Goal: Task Accomplishment & Management: Complete application form

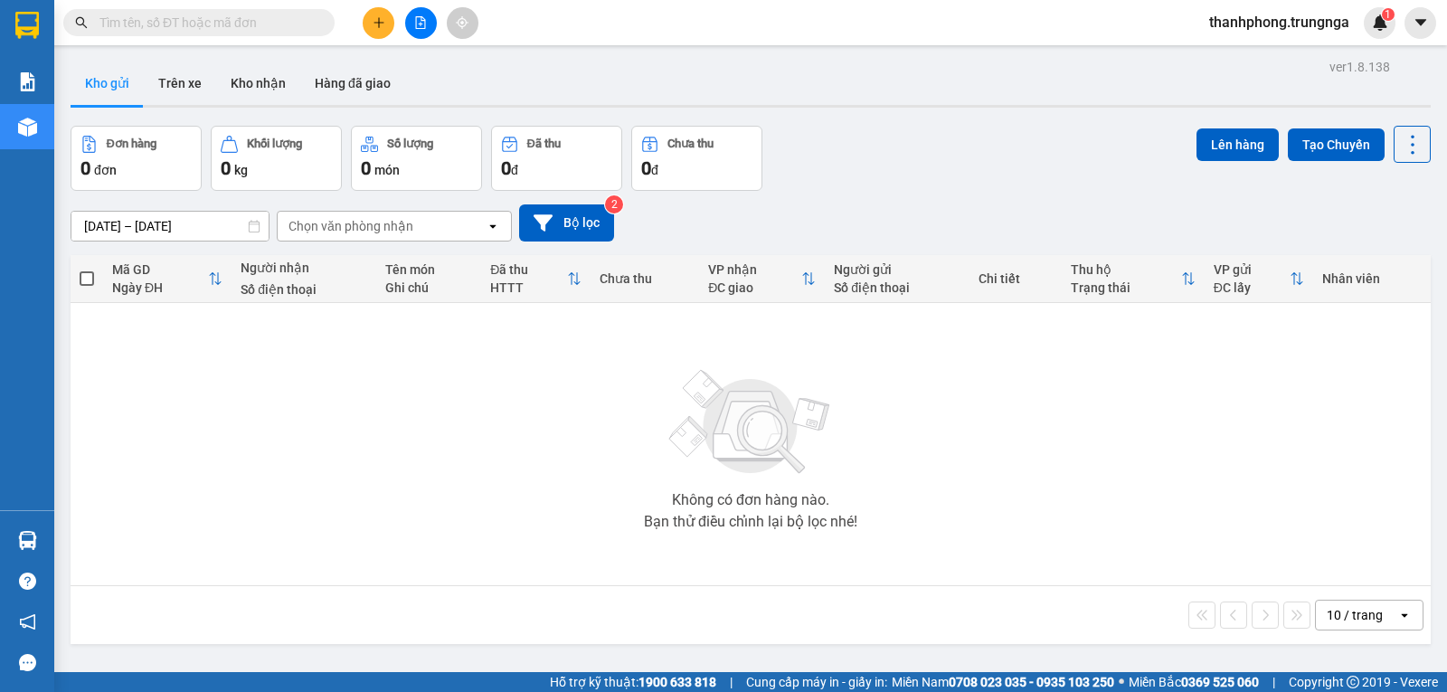
click at [381, 28] on icon "plus" at bounding box center [379, 22] width 13 height 13
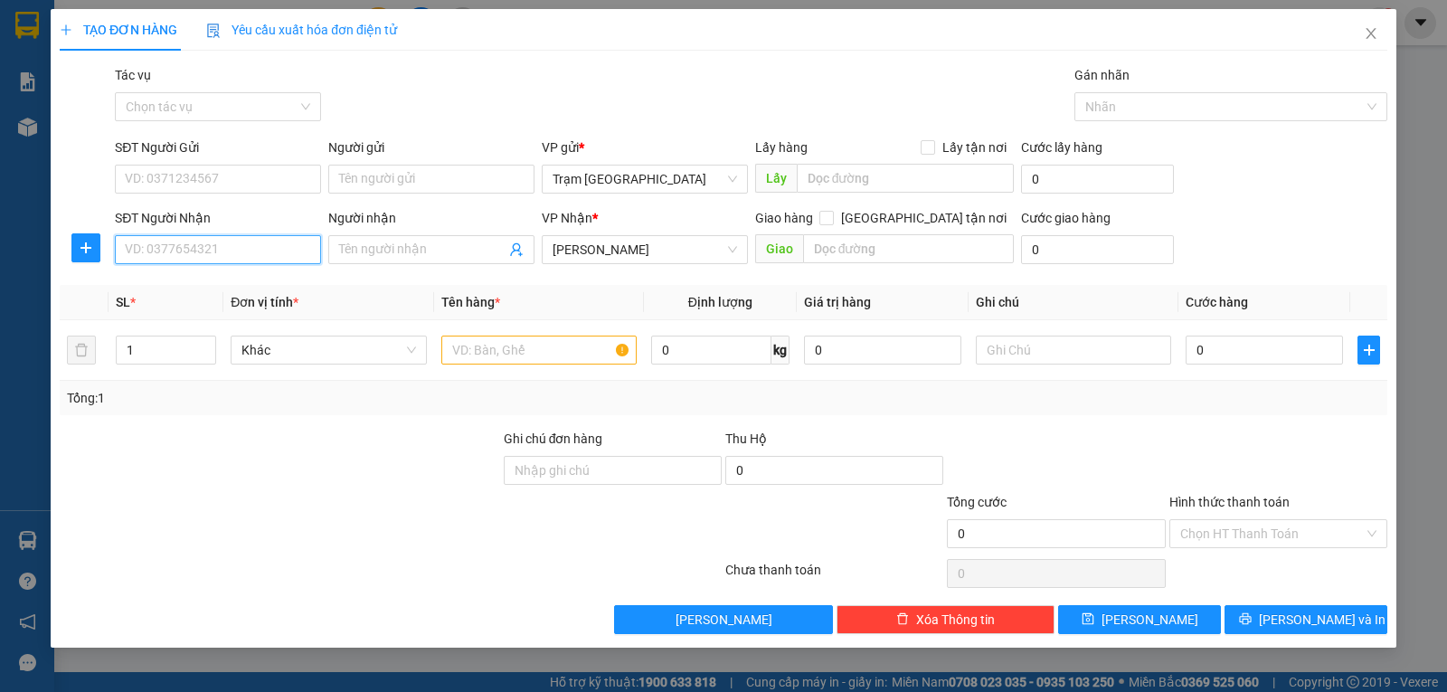
click at [192, 247] on input "SĐT Người Nhận" at bounding box center [218, 249] width 206 height 29
type input "0867939839"
click at [171, 275] on div "0867939839" at bounding box center [218, 285] width 206 height 29
type input "30.000"
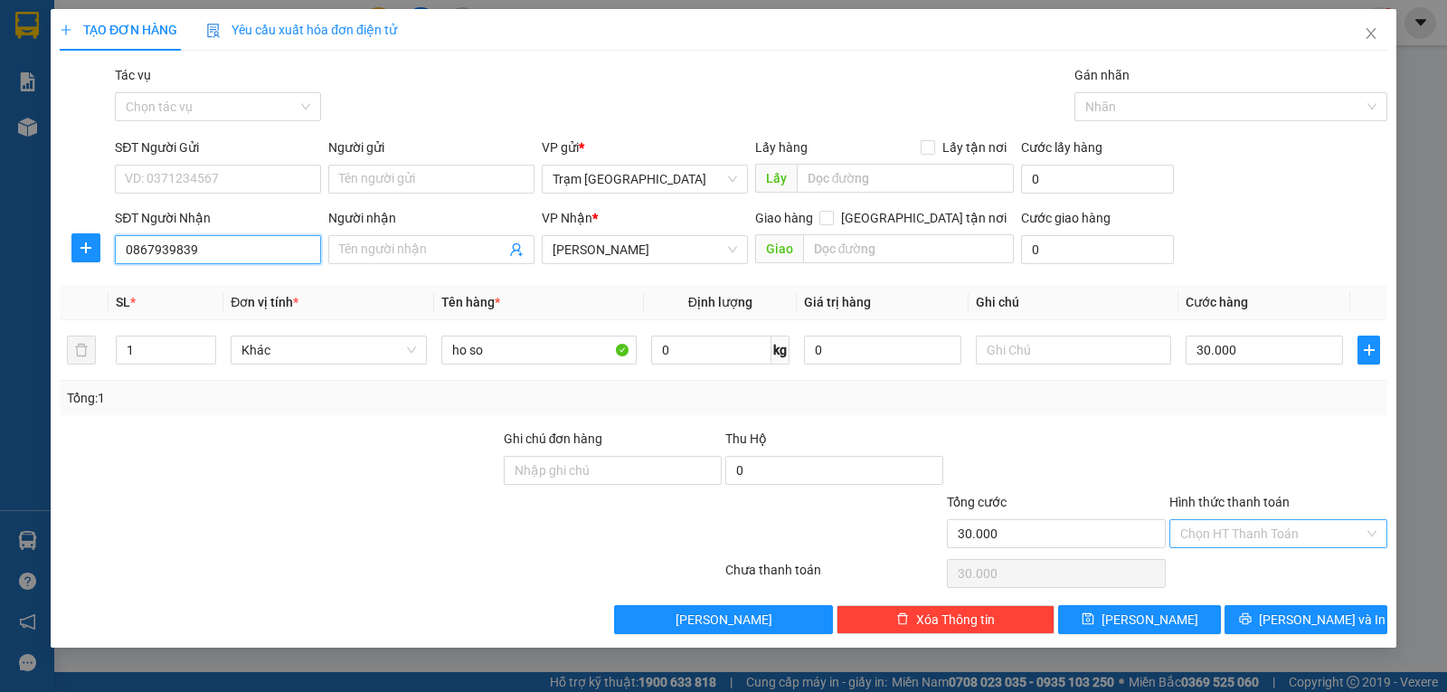
type input "0867939839"
click at [1277, 544] on input "Hình thức thanh toán" at bounding box center [1272, 533] width 184 height 27
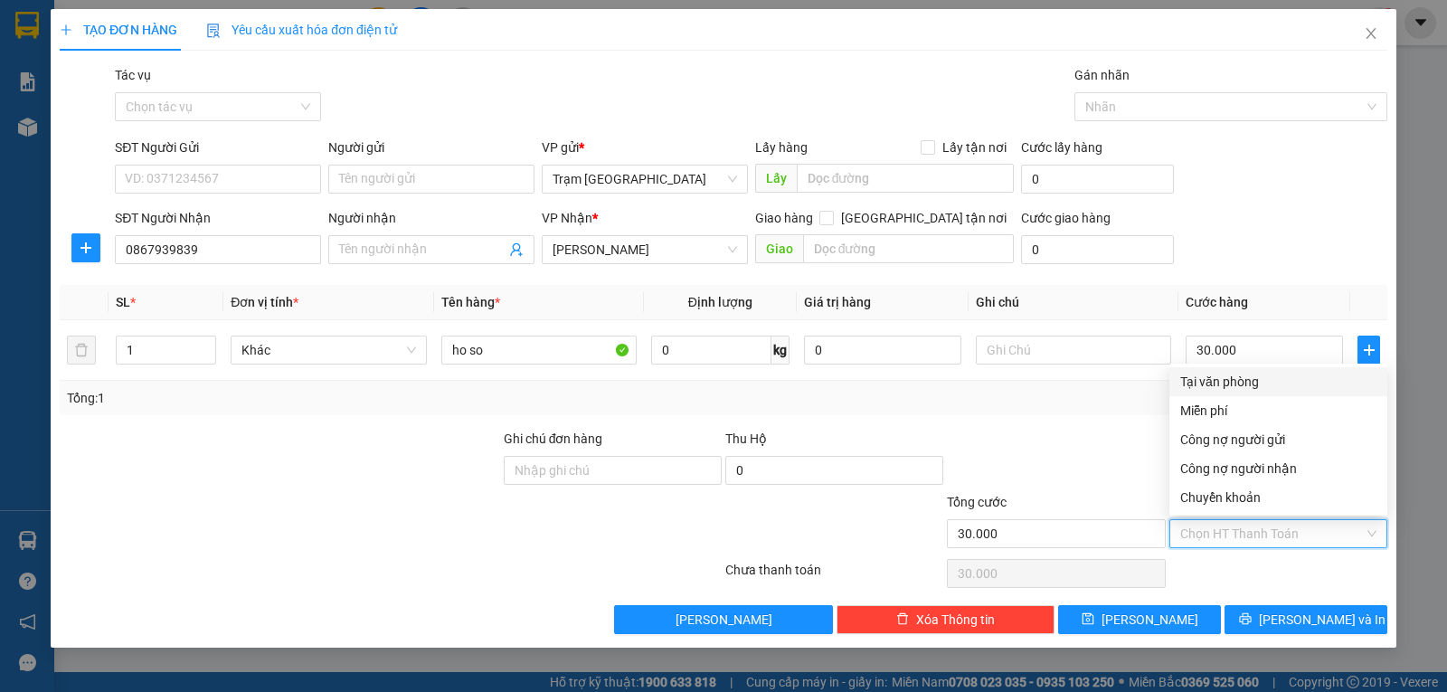
click at [1213, 383] on div "Tại văn phòng" at bounding box center [1278, 382] width 196 height 20
type input "0"
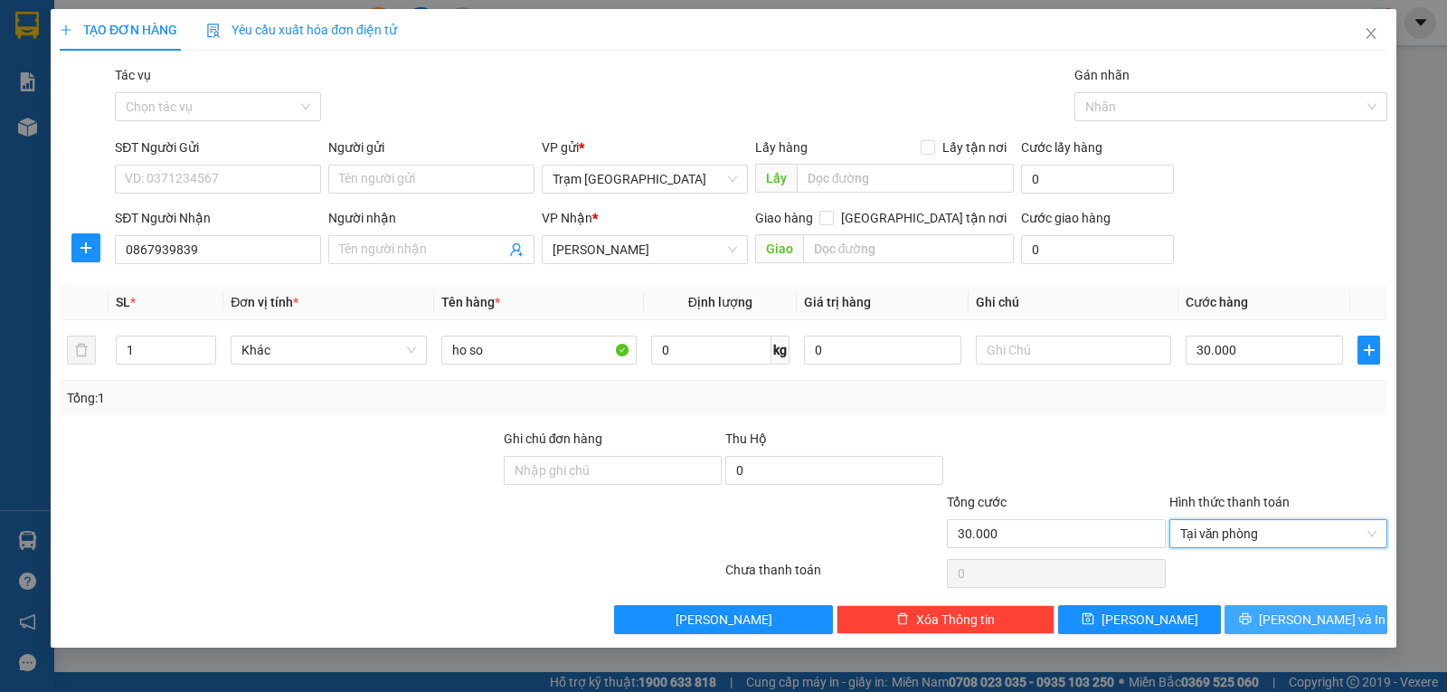
click at [1303, 620] on span "[PERSON_NAME] và In" at bounding box center [1322, 620] width 127 height 20
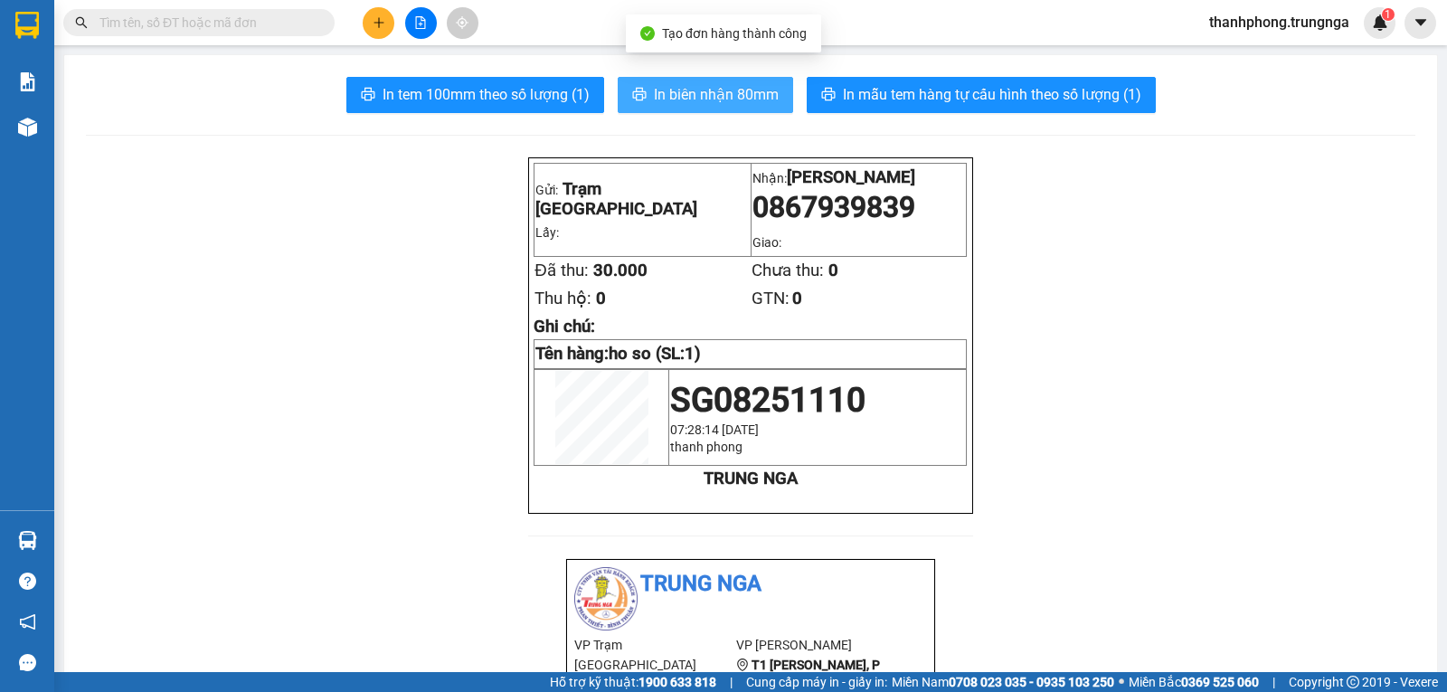
click at [745, 98] on span "In biên nhận 80mm" at bounding box center [716, 94] width 125 height 23
click at [389, 26] on button at bounding box center [379, 23] width 32 height 32
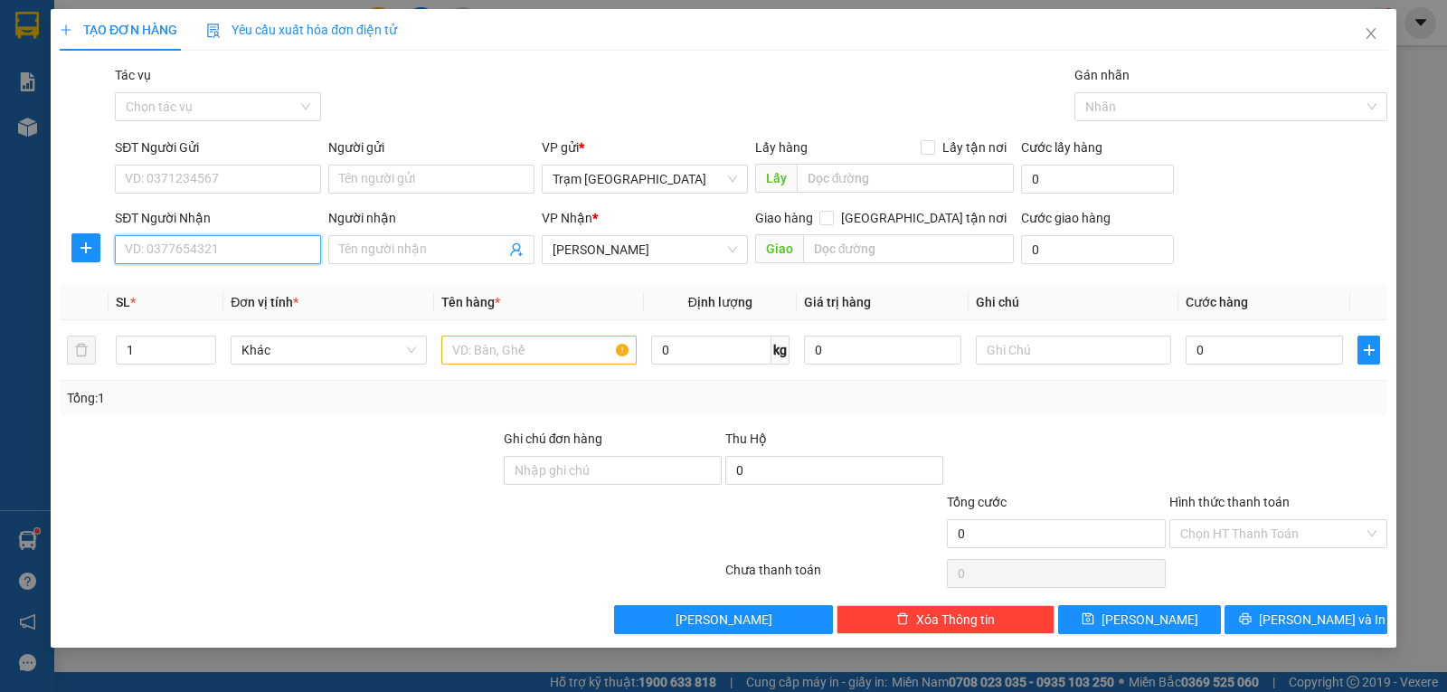
click at [218, 248] on input "SĐT Người Nhận" at bounding box center [218, 249] width 206 height 29
type input "0932723836"
click at [166, 289] on div "0932723836" at bounding box center [218, 286] width 185 height 20
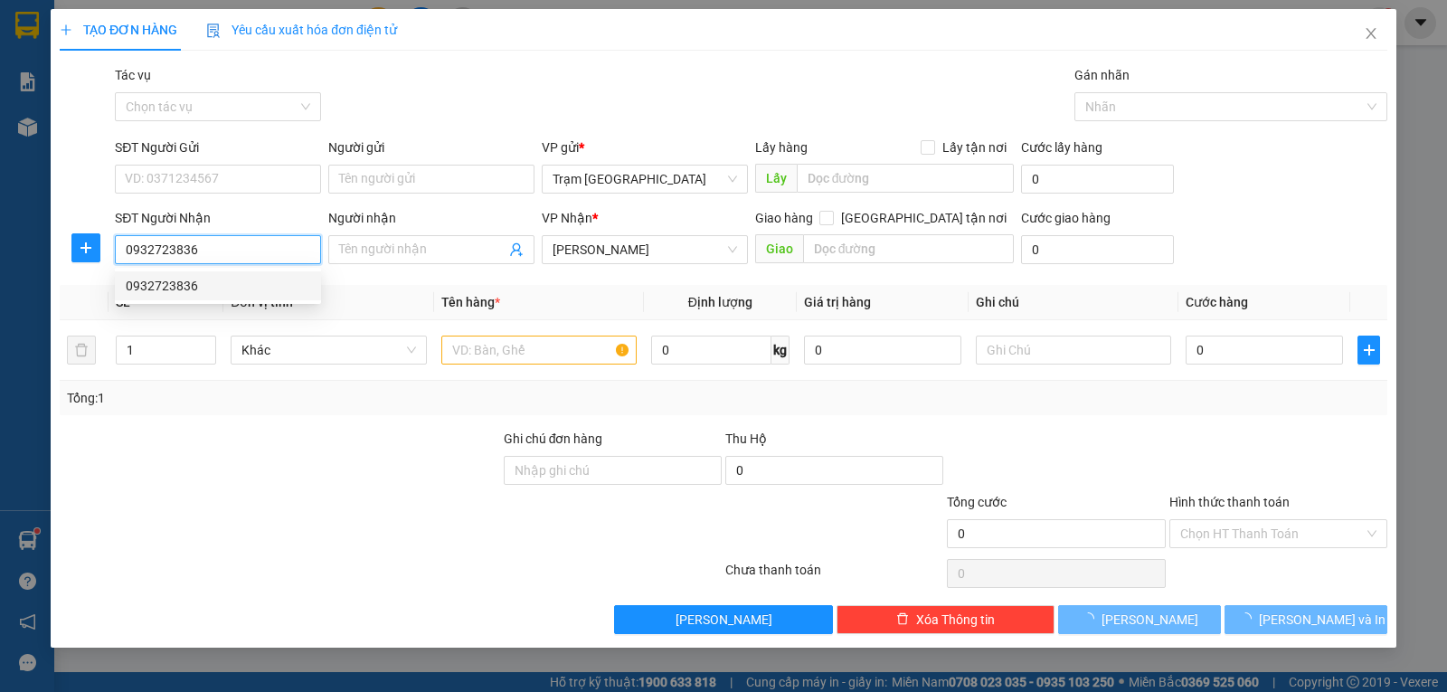
type input "50.000"
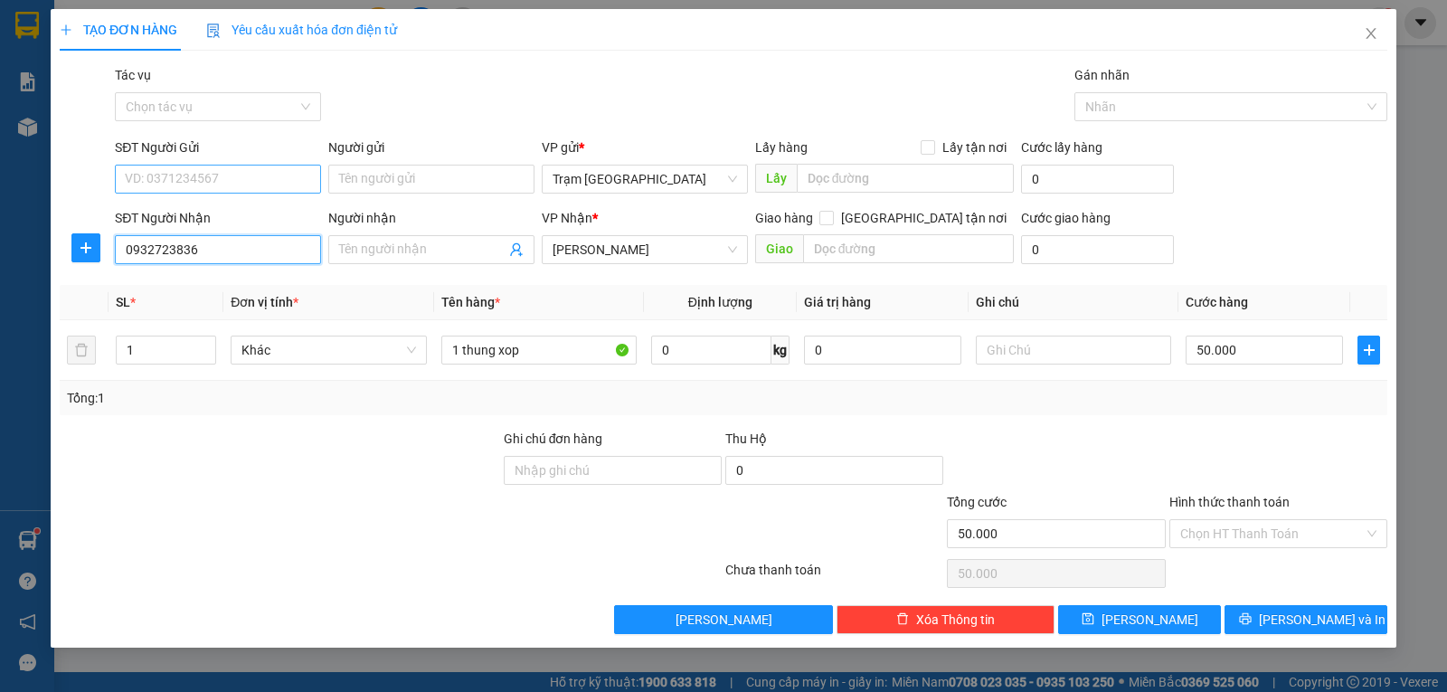
type input "0932723836"
click at [191, 175] on input "SĐT Người Gửi" at bounding box center [218, 179] width 206 height 29
type input "0786651651"
click at [296, 472] on div at bounding box center [280, 460] width 444 height 63
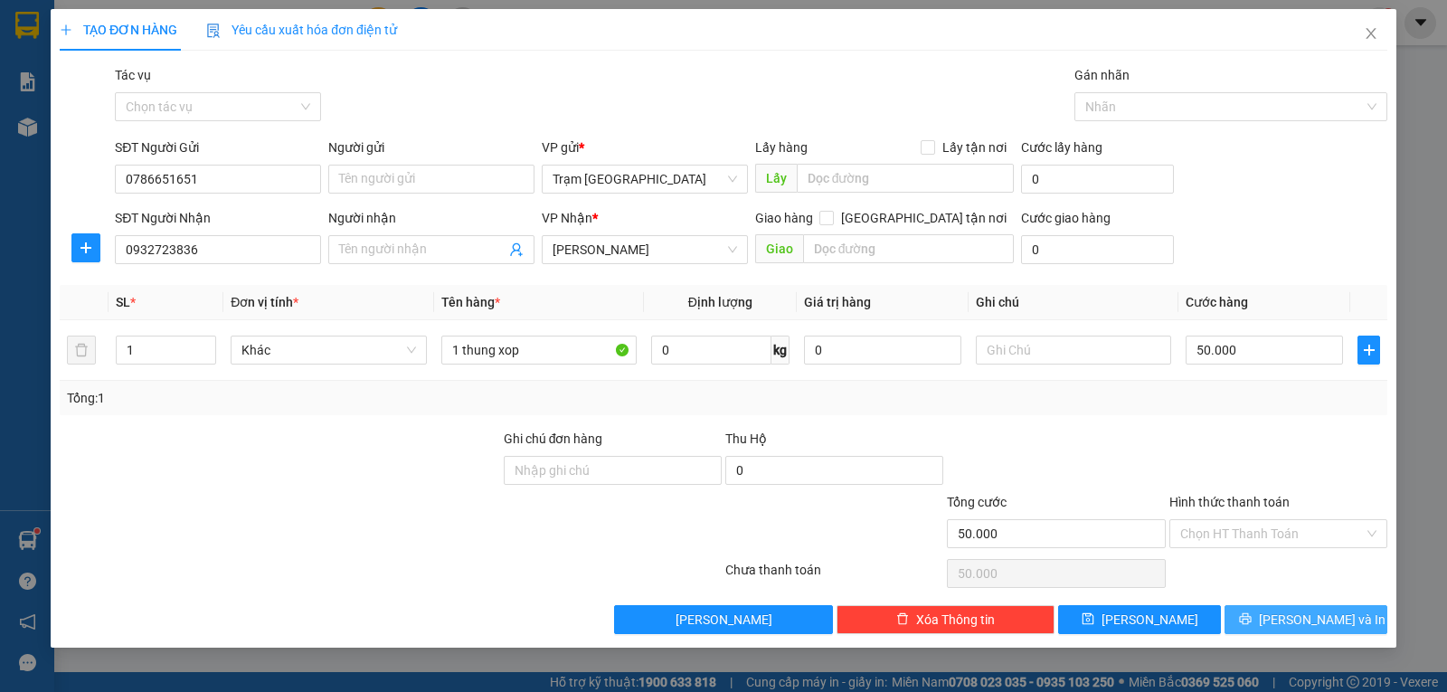
click at [1285, 614] on button "[PERSON_NAME] và In" at bounding box center [1306, 619] width 163 height 29
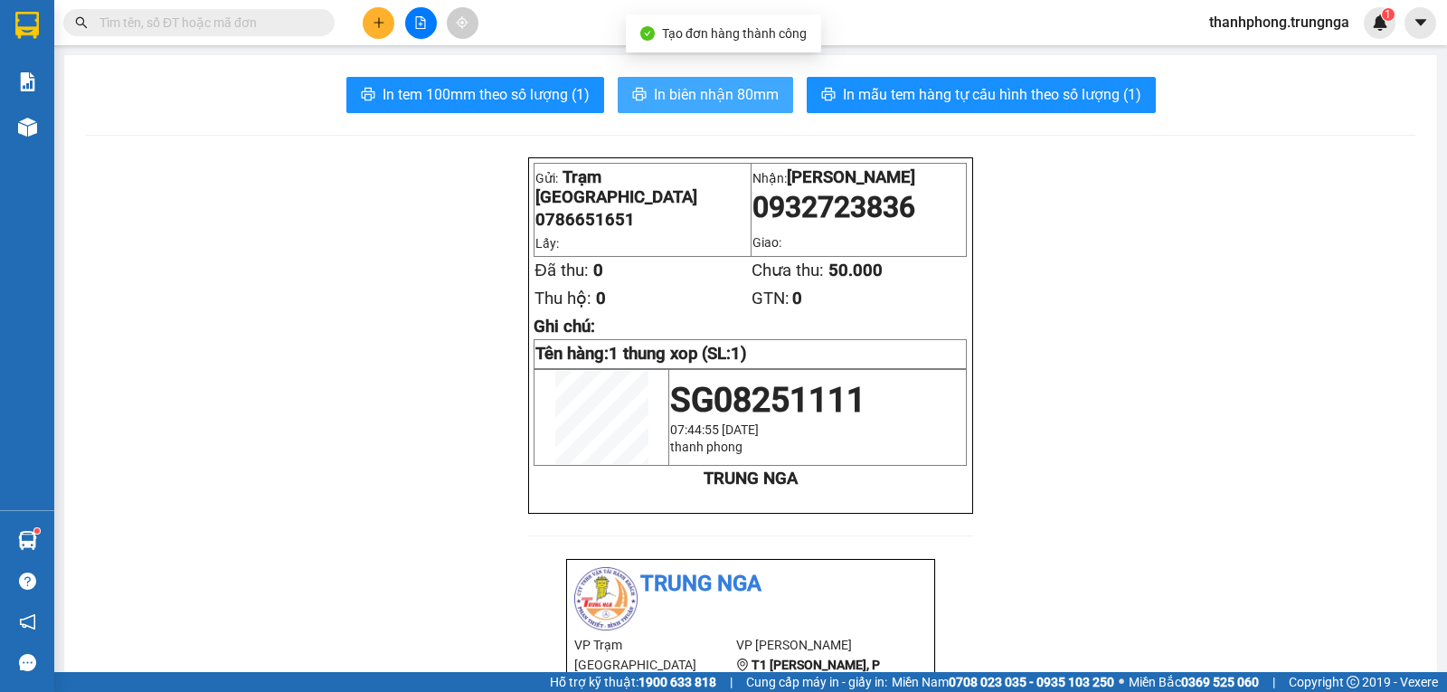
click at [665, 94] on span "In biên nhận 80mm" at bounding box center [716, 94] width 125 height 23
click at [377, 26] on icon "plus" at bounding box center [379, 22] width 13 height 13
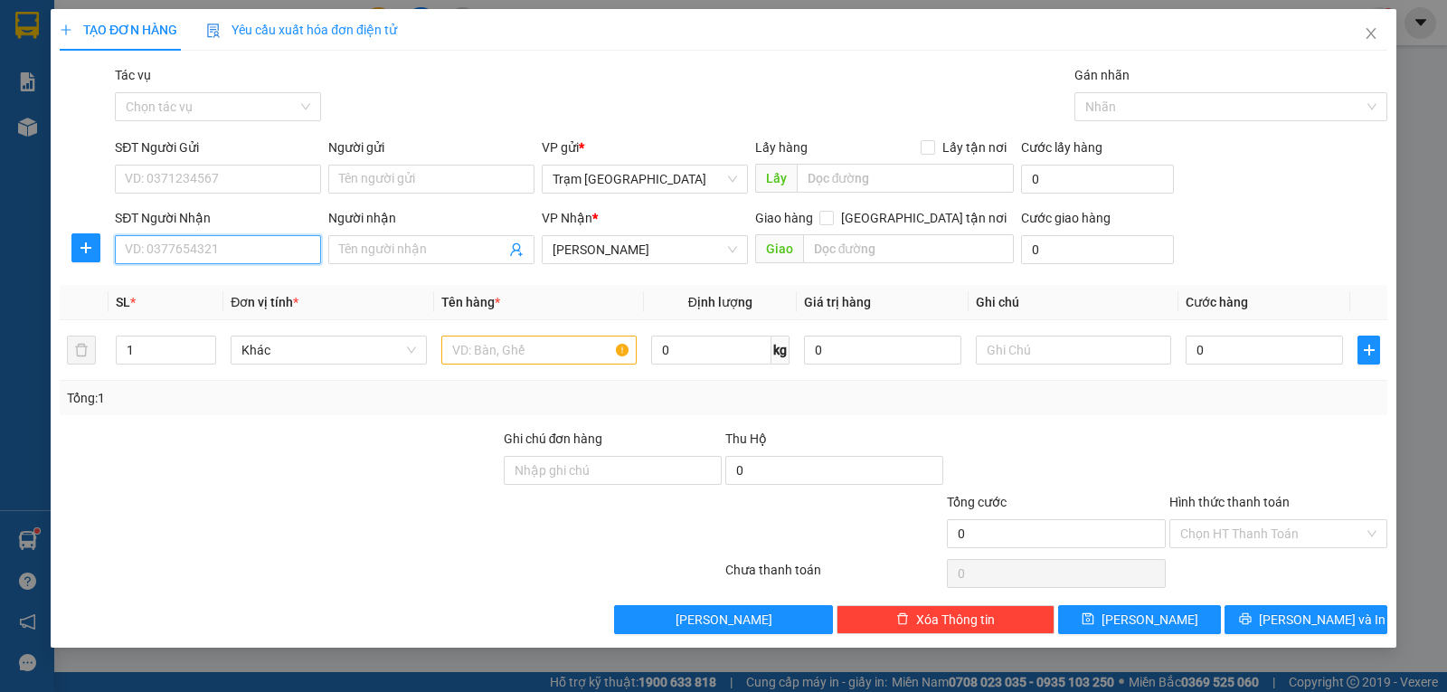
click at [156, 251] on input "SĐT Người Nhận" at bounding box center [218, 249] width 206 height 29
type input "0903911374"
click at [164, 181] on input "SĐT Người Gửi" at bounding box center [218, 179] width 206 height 29
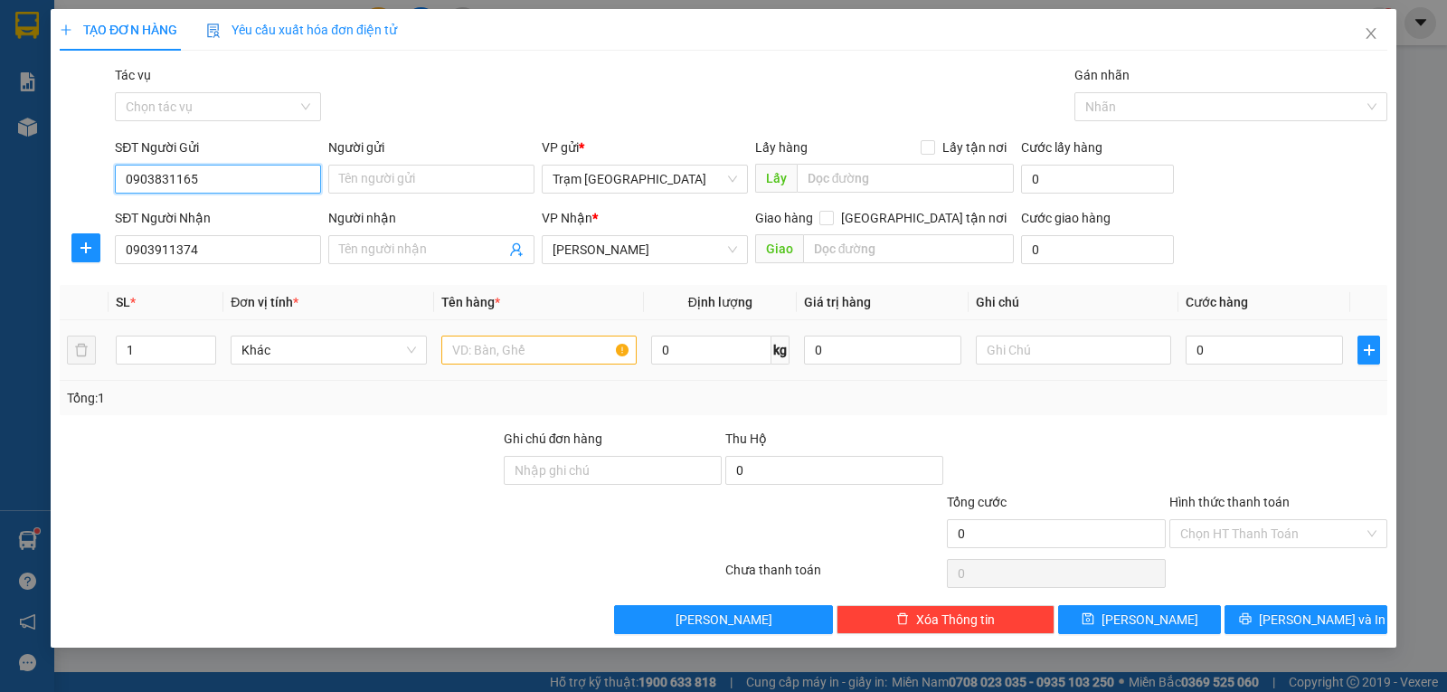
type input "0903831165"
click at [481, 342] on input "text" at bounding box center [538, 350] width 195 height 29
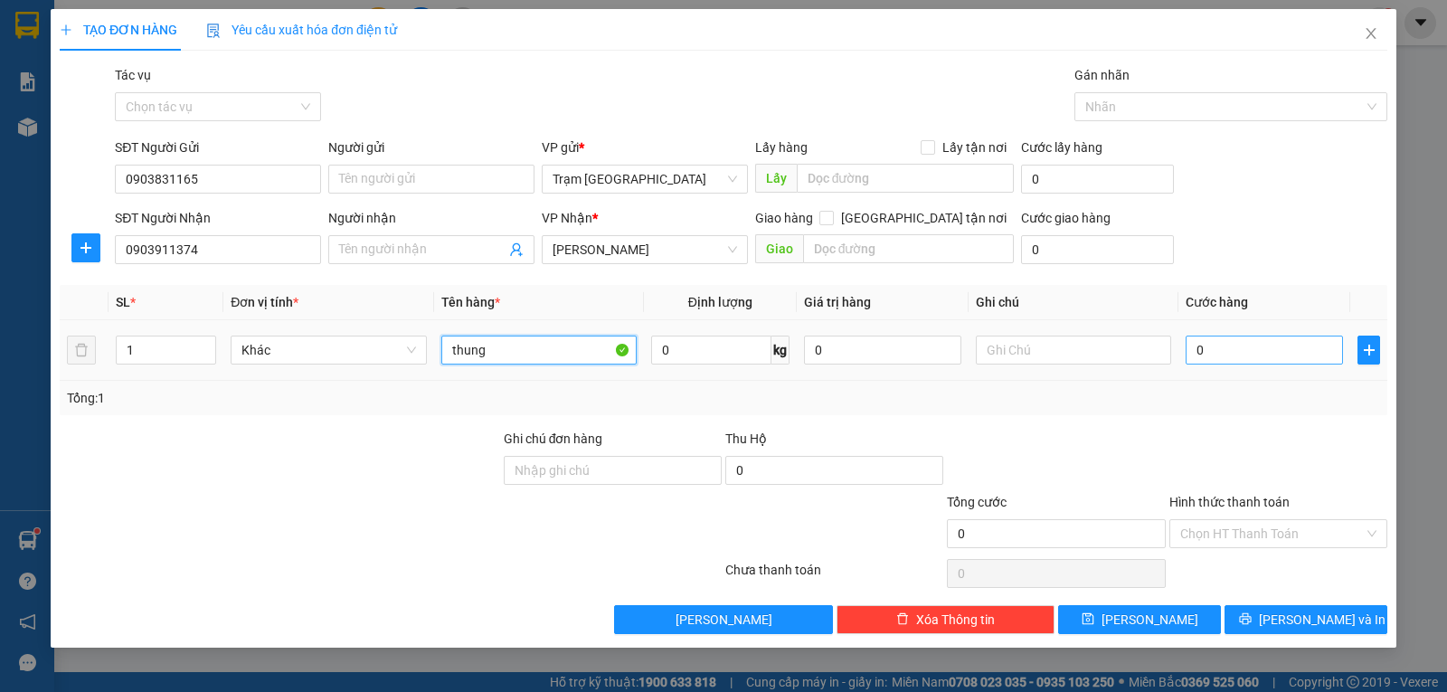
type input "thung"
click at [1277, 353] on input "0" at bounding box center [1264, 350] width 157 height 29
type input "003"
type input "3"
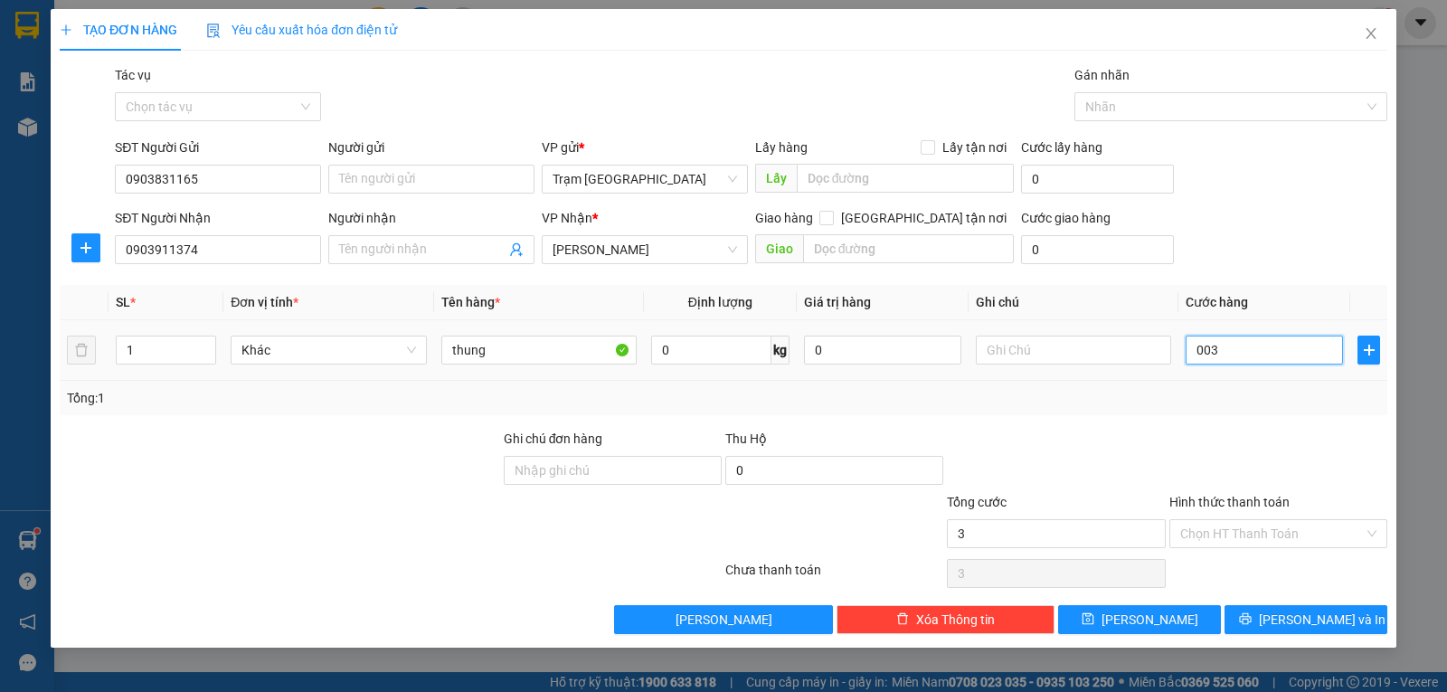
type input "0.030"
type input "30"
type input "30.000"
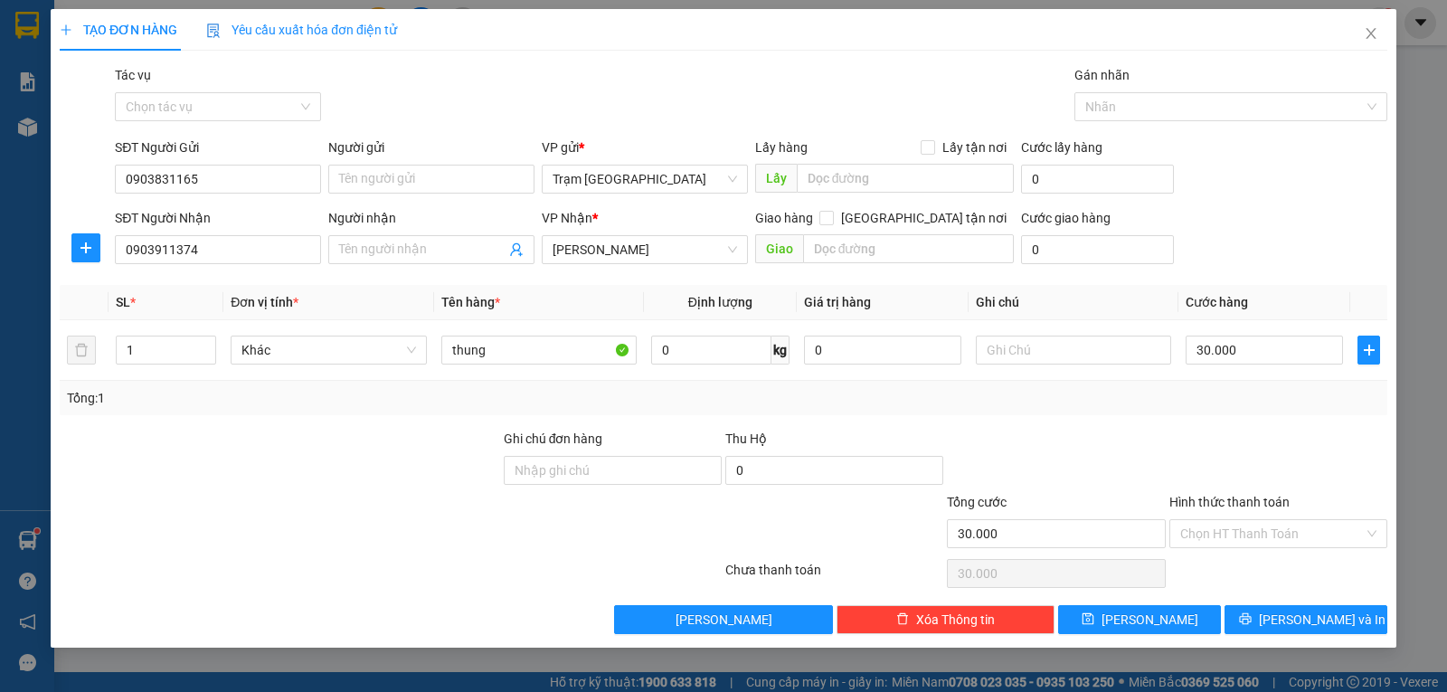
drag, startPoint x: 1323, startPoint y: 474, endPoint x: 1354, endPoint y: 539, distance: 72.0
click at [1324, 475] on div at bounding box center [1279, 460] width 222 height 63
click at [1297, 535] on input "Hình thức thanh toán" at bounding box center [1272, 533] width 184 height 27
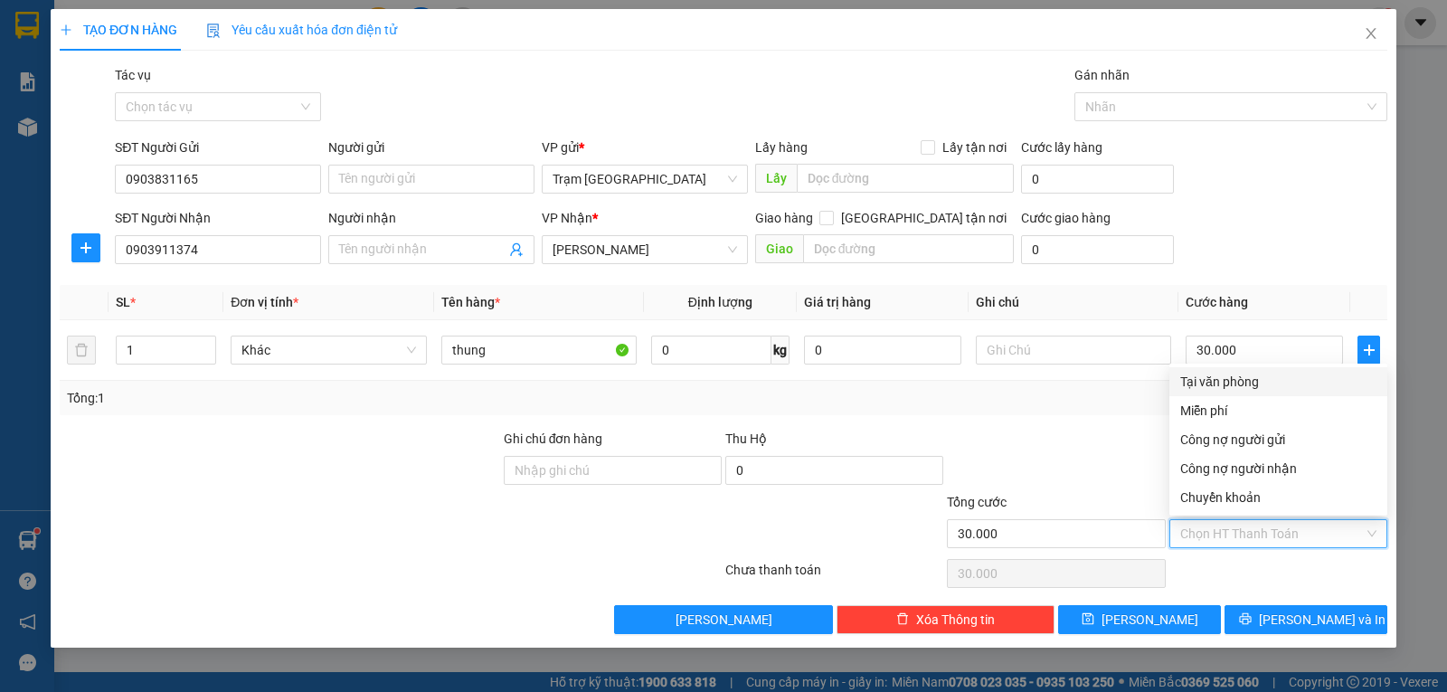
click at [1236, 384] on div "Tại văn phòng" at bounding box center [1278, 382] width 196 height 20
type input "0"
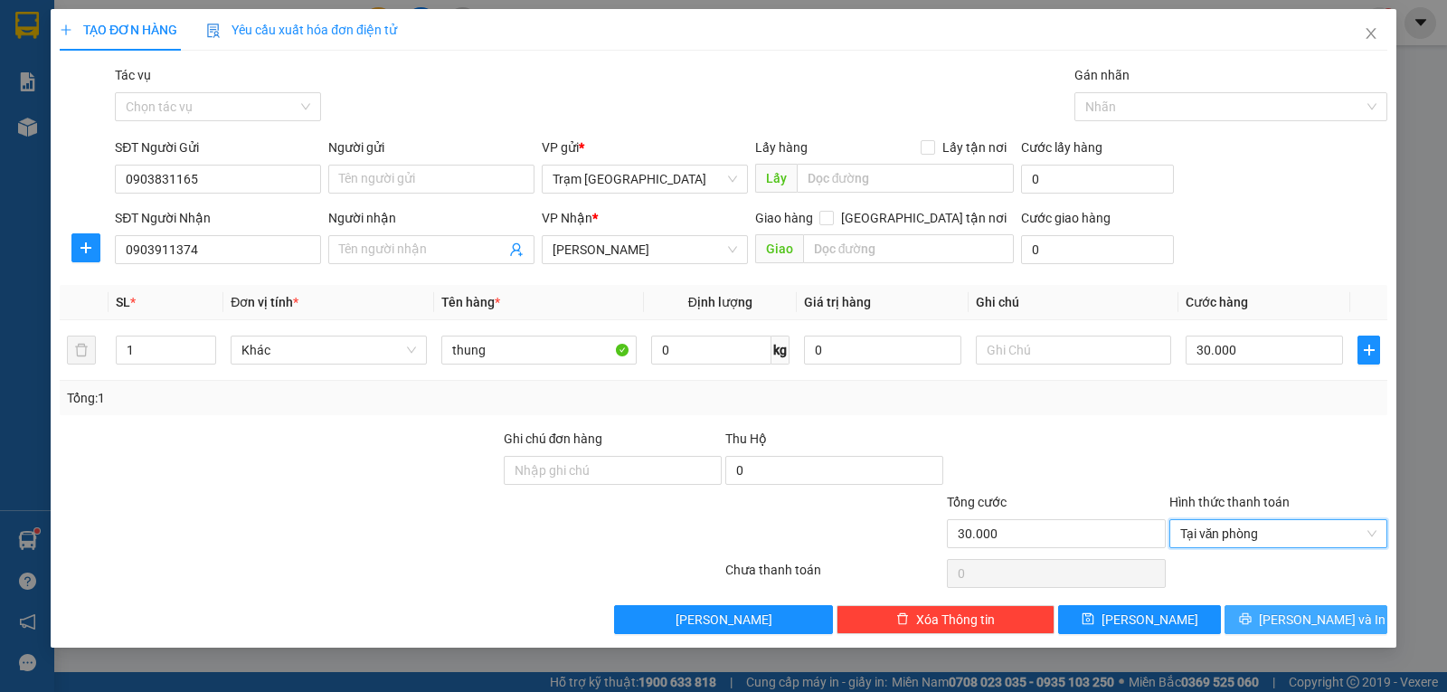
click at [1314, 614] on span "[PERSON_NAME] và In" at bounding box center [1322, 620] width 127 height 20
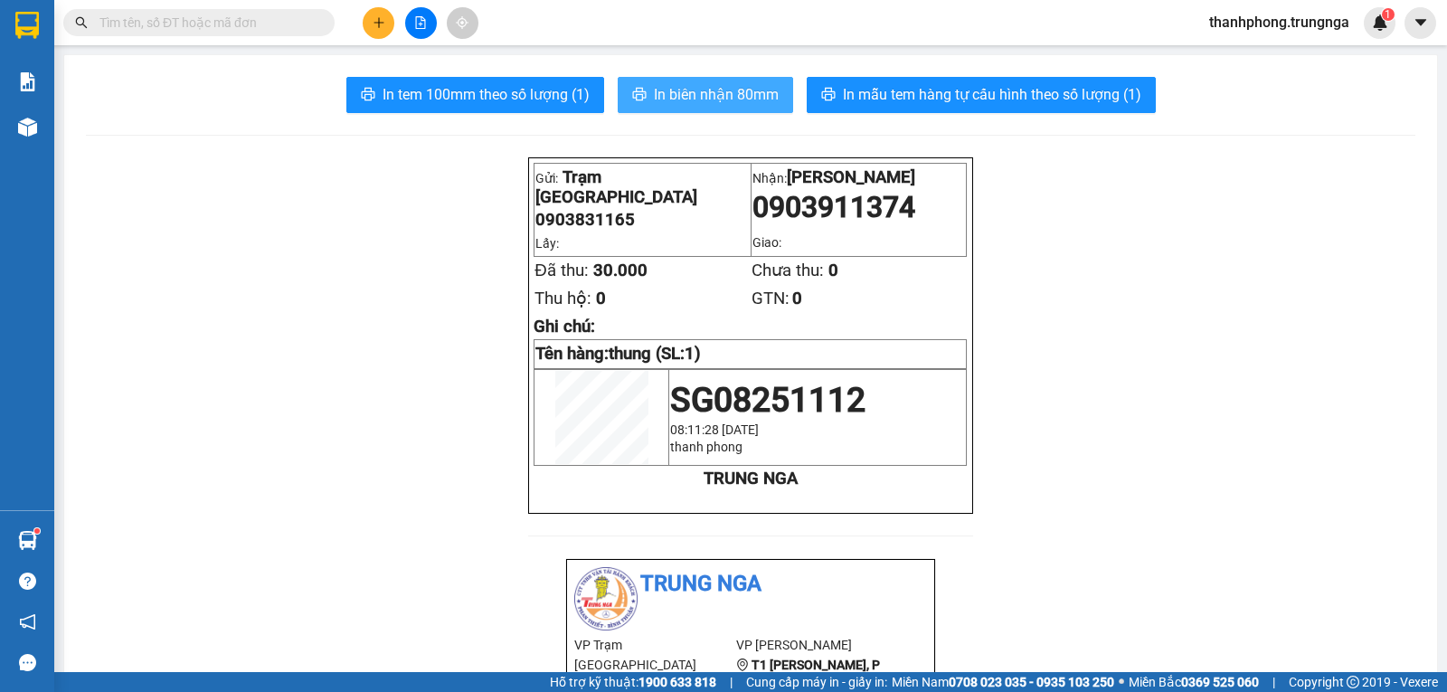
click at [672, 87] on span "In biên nhận 80mm" at bounding box center [716, 94] width 125 height 23
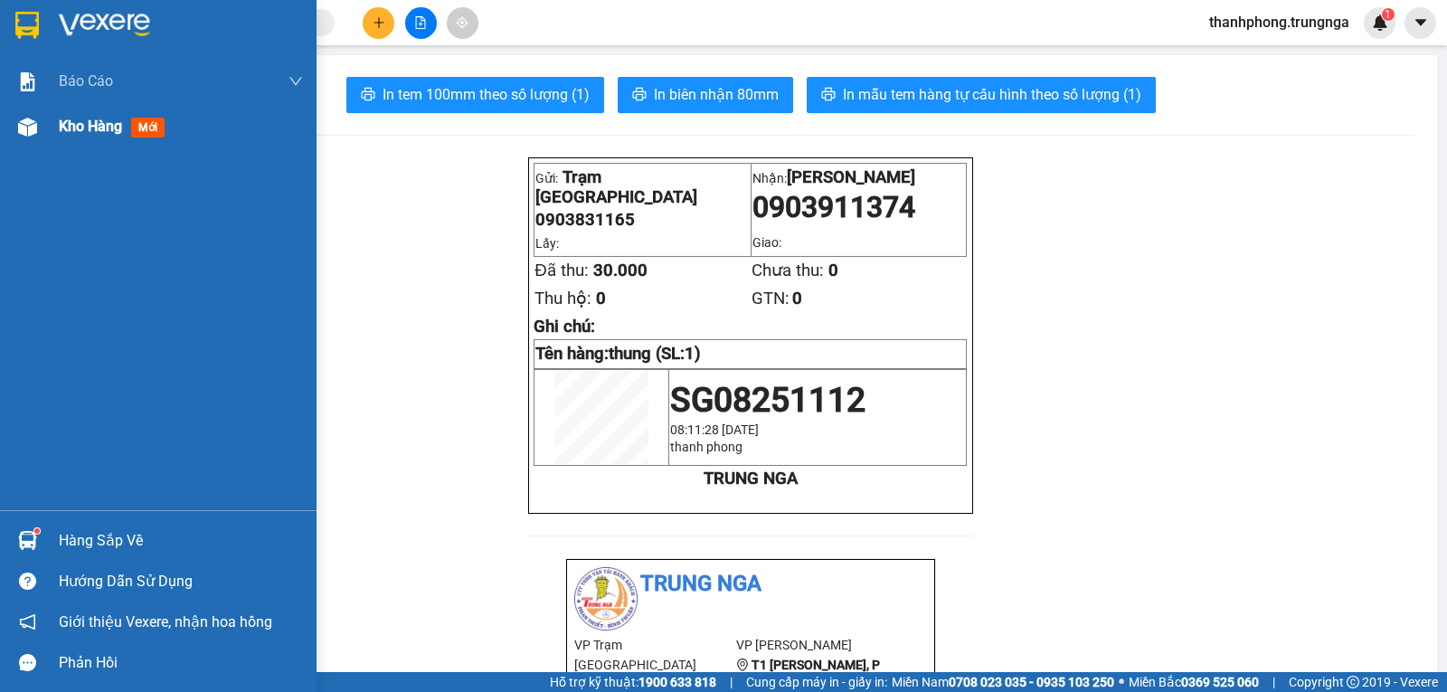
click at [91, 116] on div "Kho hàng mới" at bounding box center [115, 126] width 113 height 23
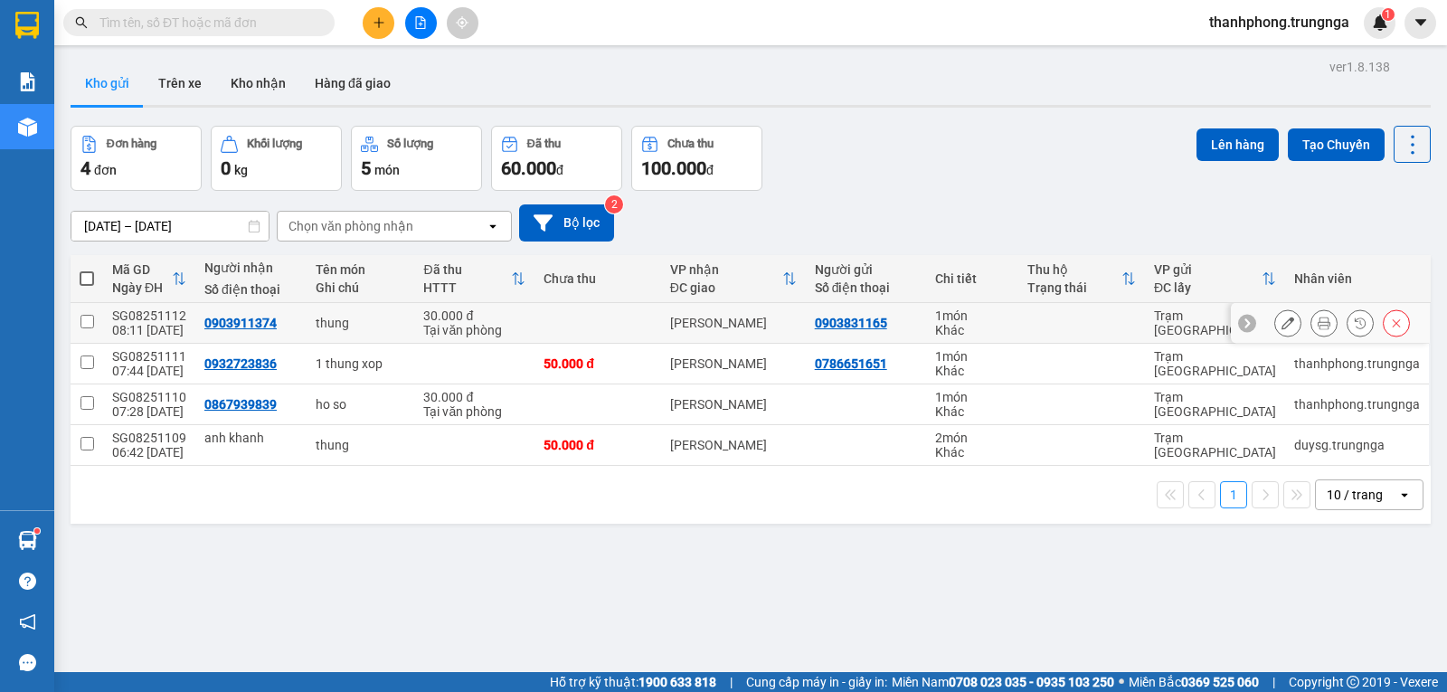
click at [1285, 323] on button at bounding box center [1287, 324] width 25 height 32
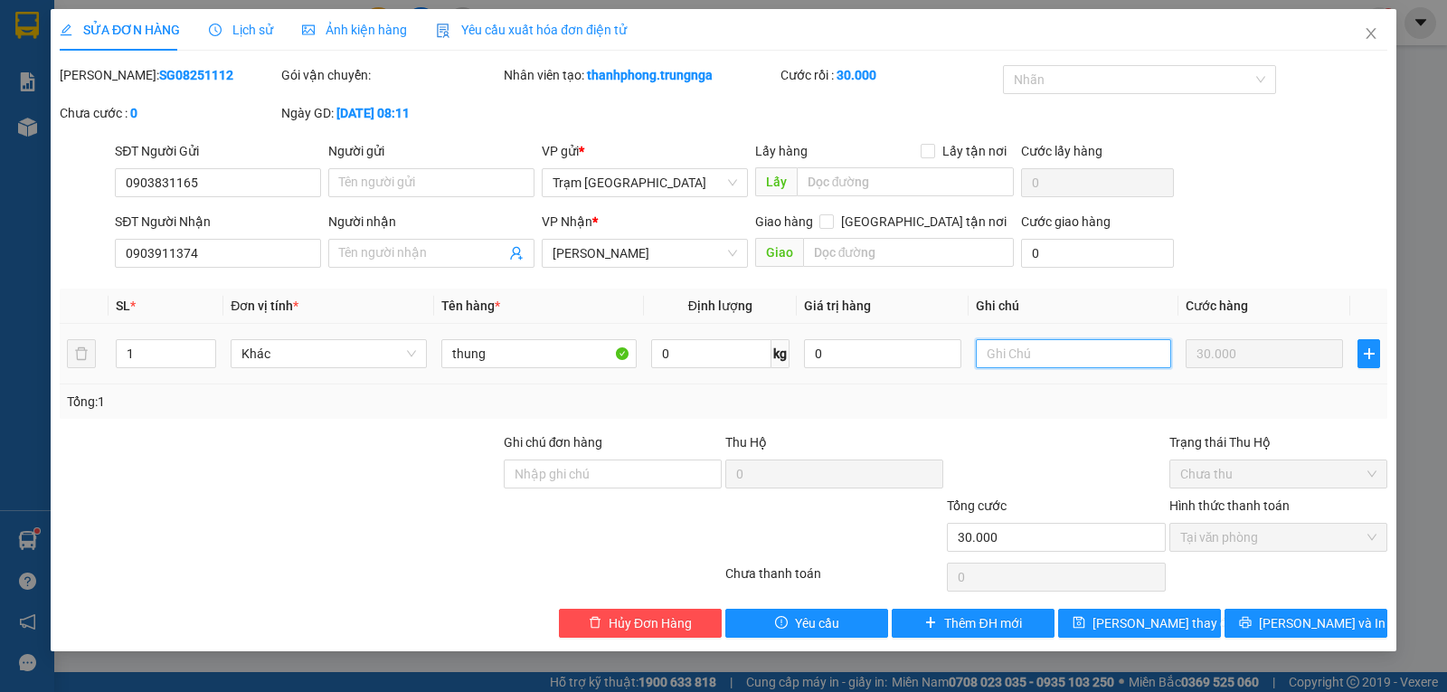
click at [1055, 342] on input "text" at bounding box center [1073, 353] width 195 height 29
type input "khách chuyển khoản"
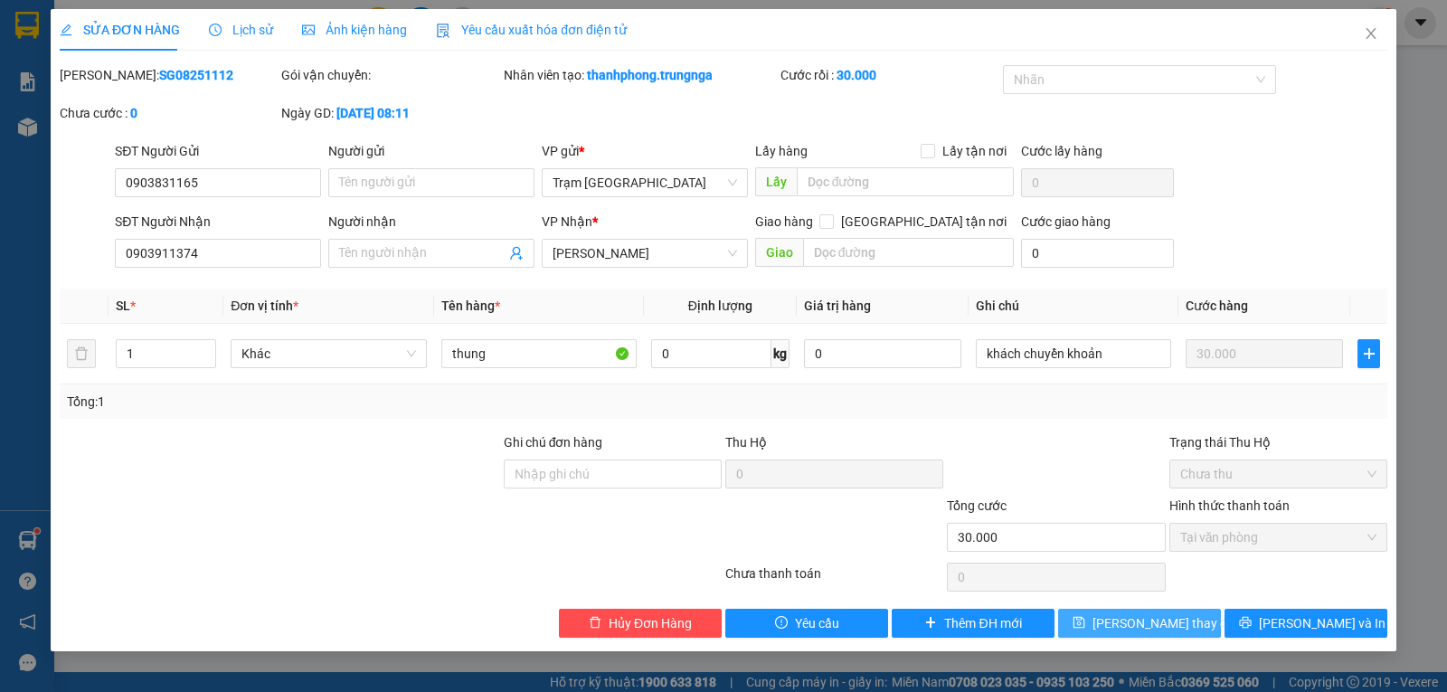
click at [1159, 621] on span "[PERSON_NAME] thay đổi" at bounding box center [1165, 623] width 145 height 20
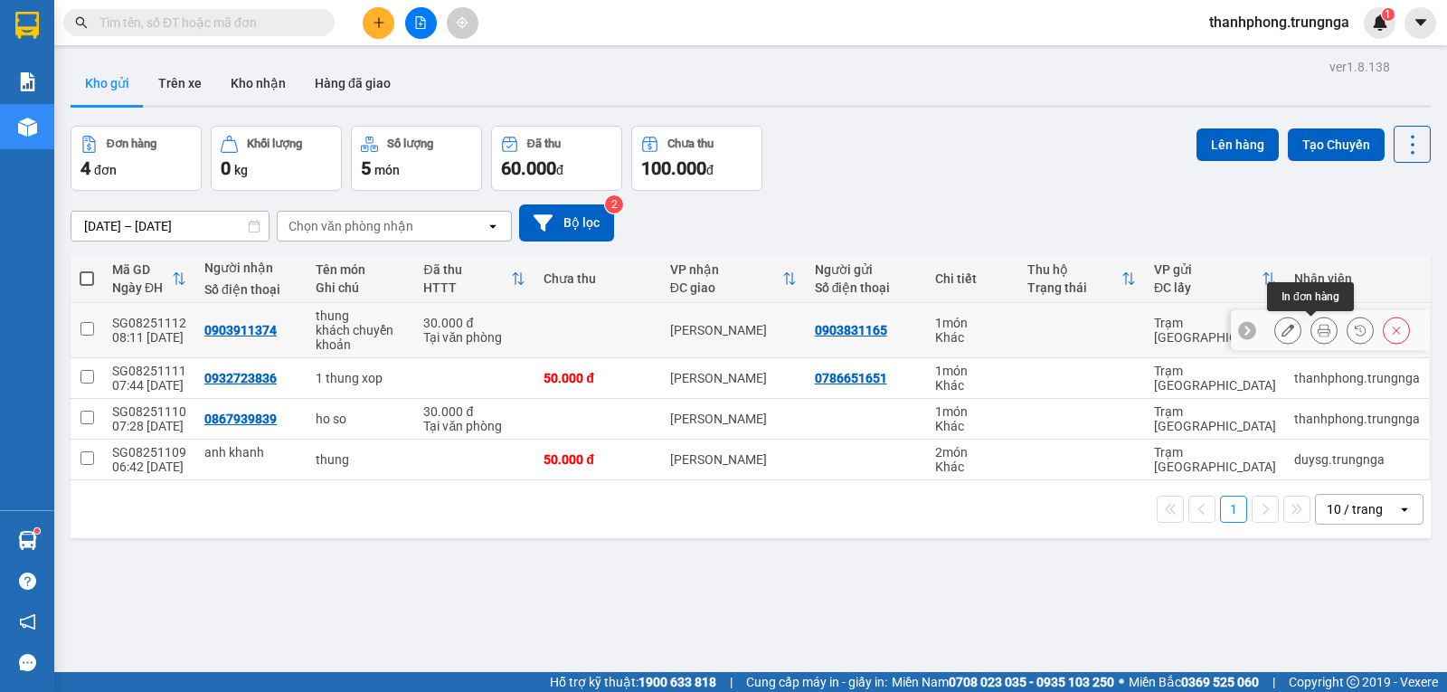
click at [1318, 335] on icon at bounding box center [1324, 330] width 13 height 13
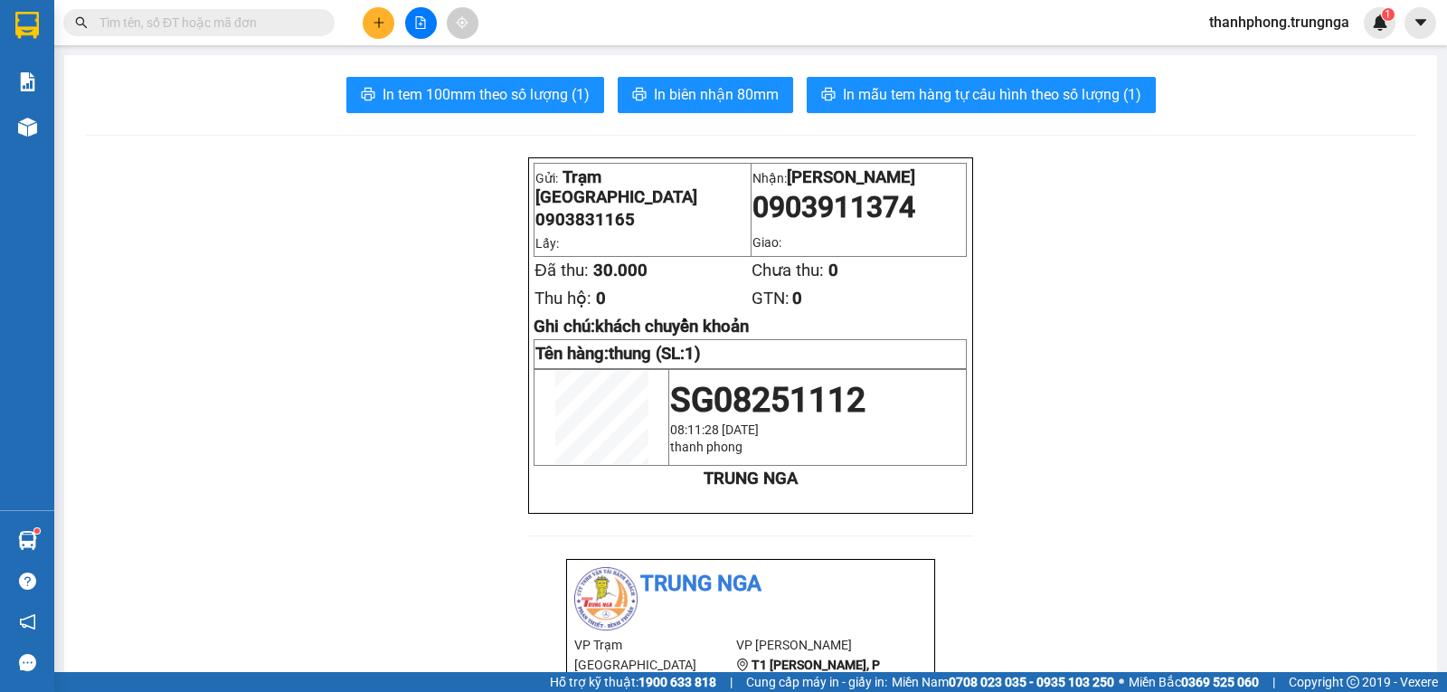
click at [373, 33] on button at bounding box center [379, 23] width 32 height 32
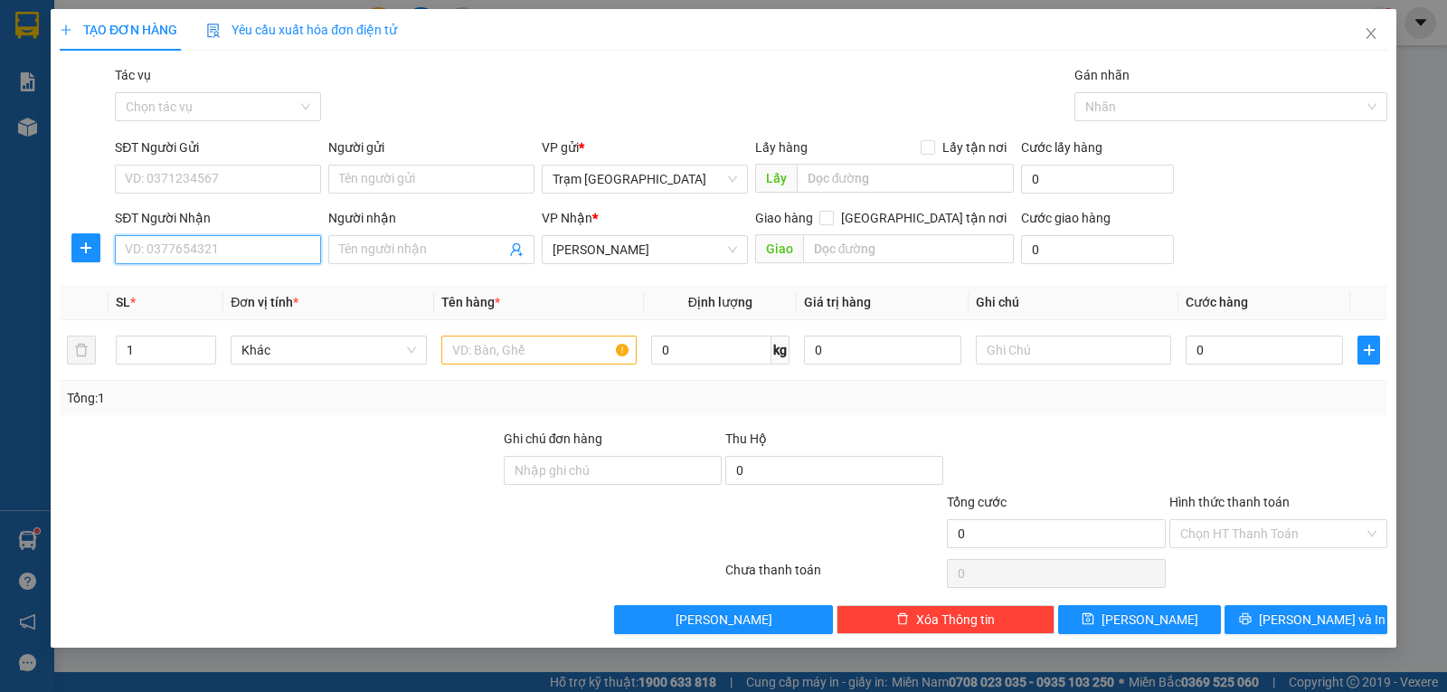
click at [222, 247] on input "SĐT Người Nhận" at bounding box center [218, 249] width 206 height 29
paste input "0332358915"
type input "0332358915"
click at [524, 345] on input "text" at bounding box center [538, 350] width 195 height 29
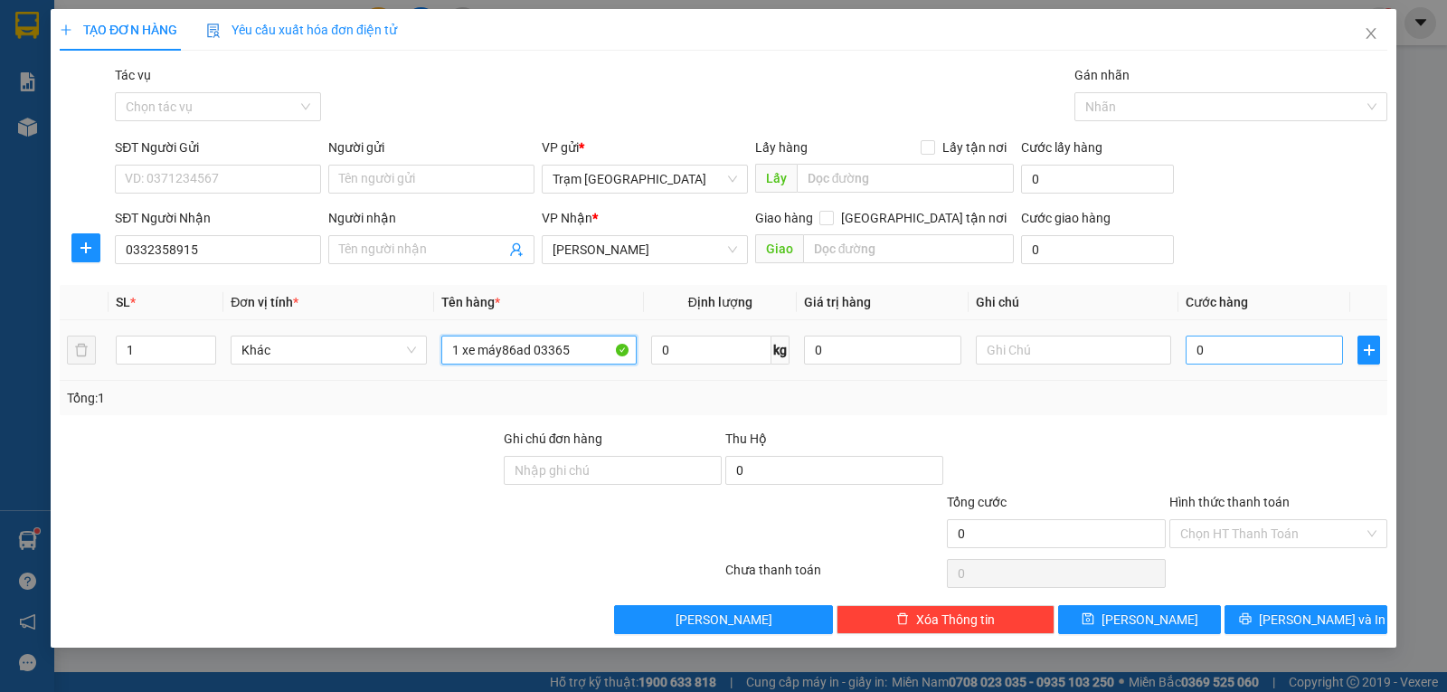
type input "1 xe máy86ad 03365"
click at [1235, 345] on input "0" at bounding box center [1264, 350] width 157 height 29
type input "002"
type input "2"
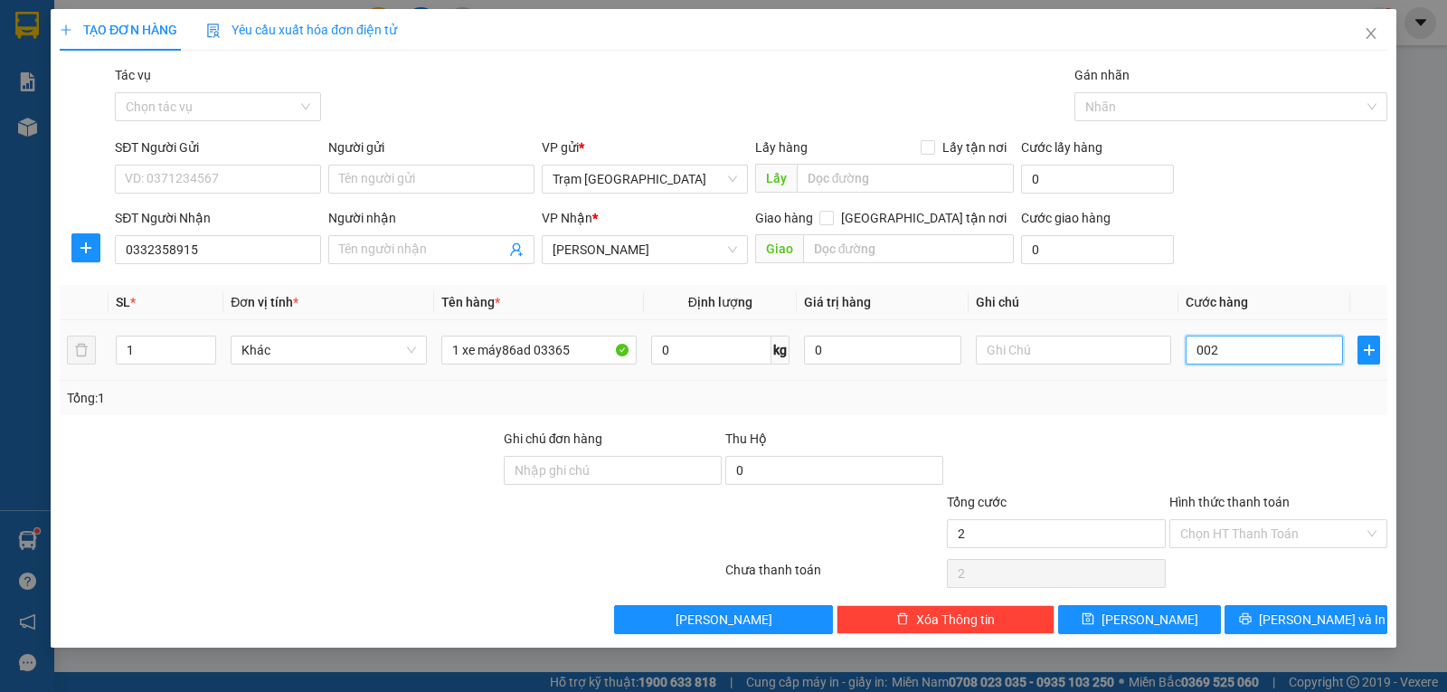
type input "0.025"
type input "25"
type input "00.250"
type input "250"
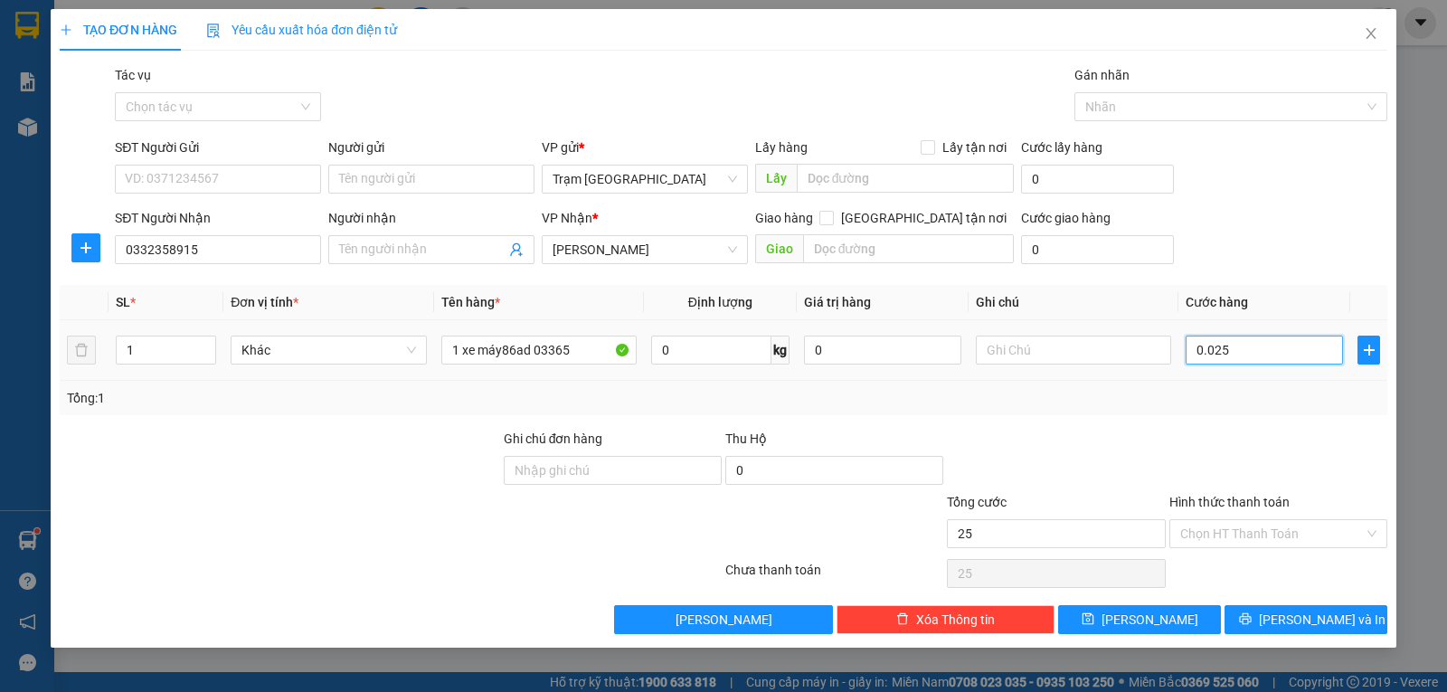
type input "250"
drag, startPoint x: 1194, startPoint y: 409, endPoint x: 1446, endPoint y: 620, distance: 328.8
click at [1195, 409] on div "Tổng: 1" at bounding box center [724, 398] width 1328 height 34
type input "250.000"
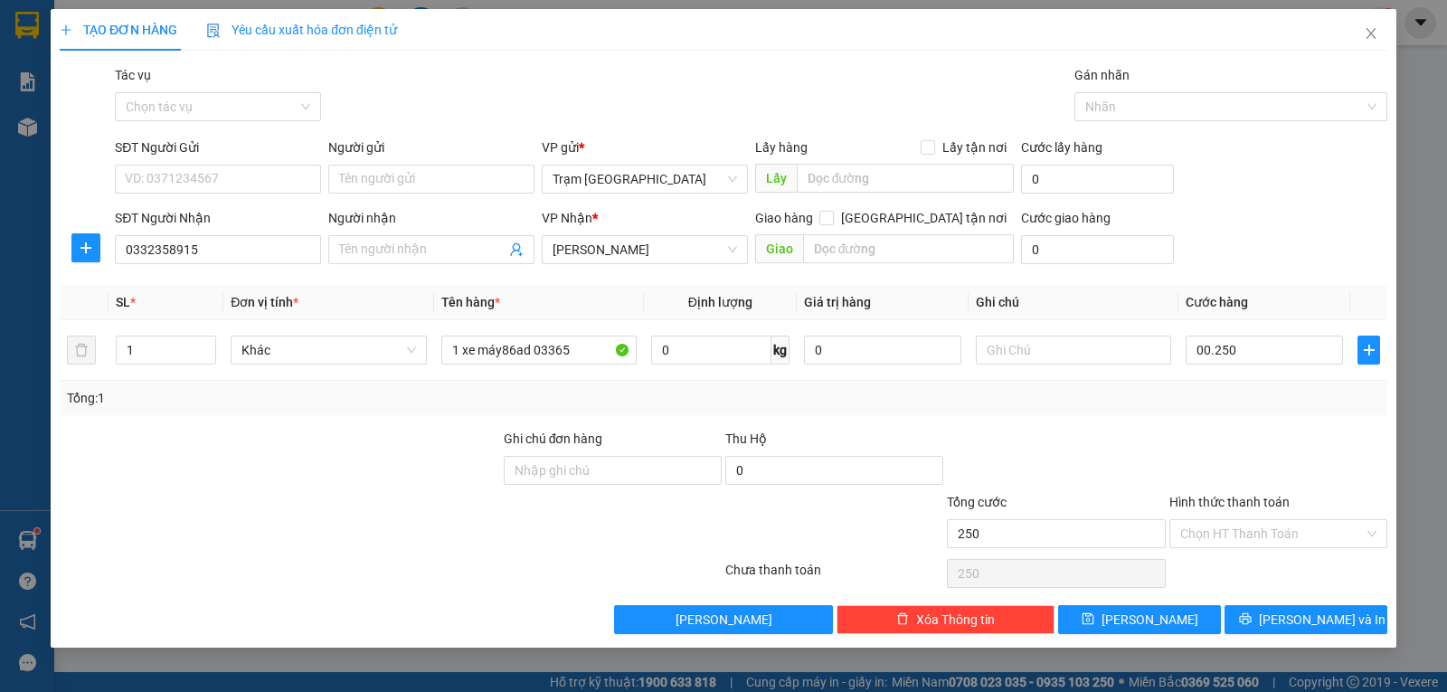
type input "250.000"
click at [1291, 615] on span "[PERSON_NAME] và In" at bounding box center [1322, 620] width 127 height 20
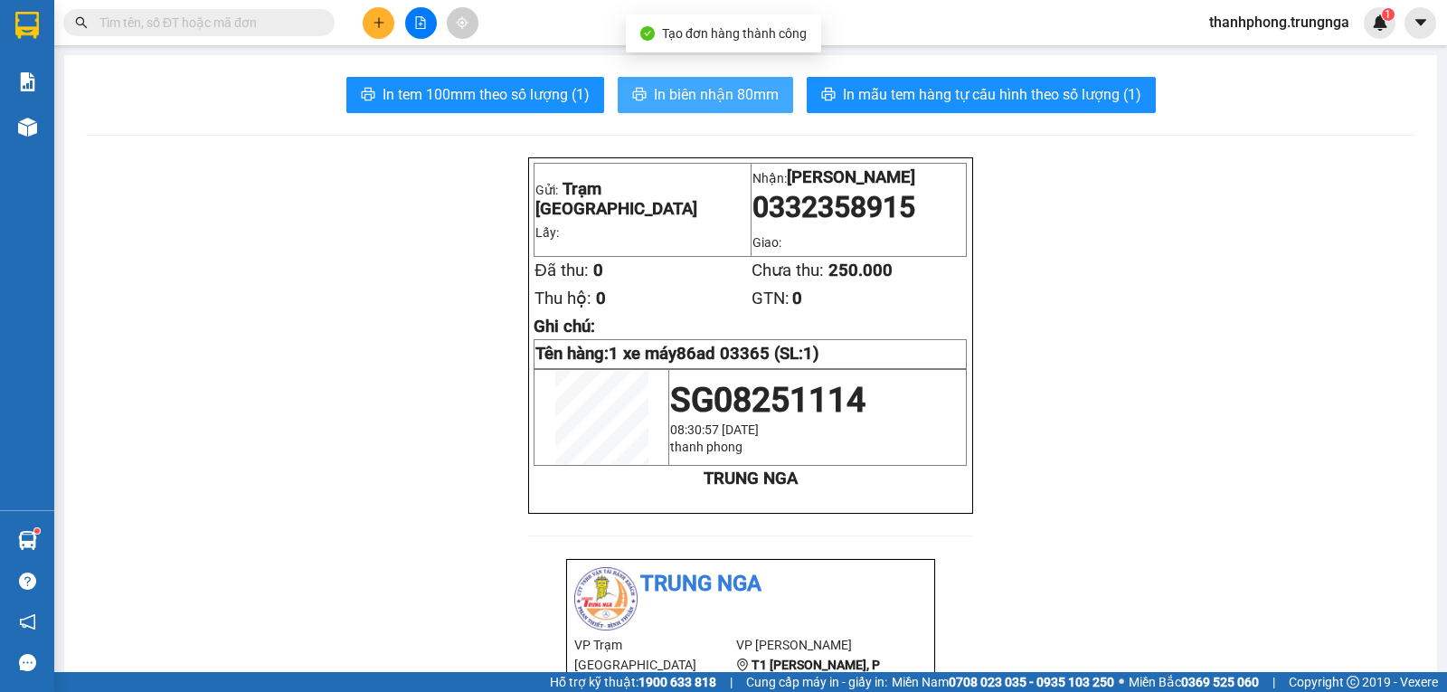
click at [738, 89] on span "In biên nhận 80mm" at bounding box center [716, 94] width 125 height 23
click at [205, 10] on span at bounding box center [198, 22] width 271 height 27
click at [205, 15] on input "text" at bounding box center [205, 23] width 213 height 20
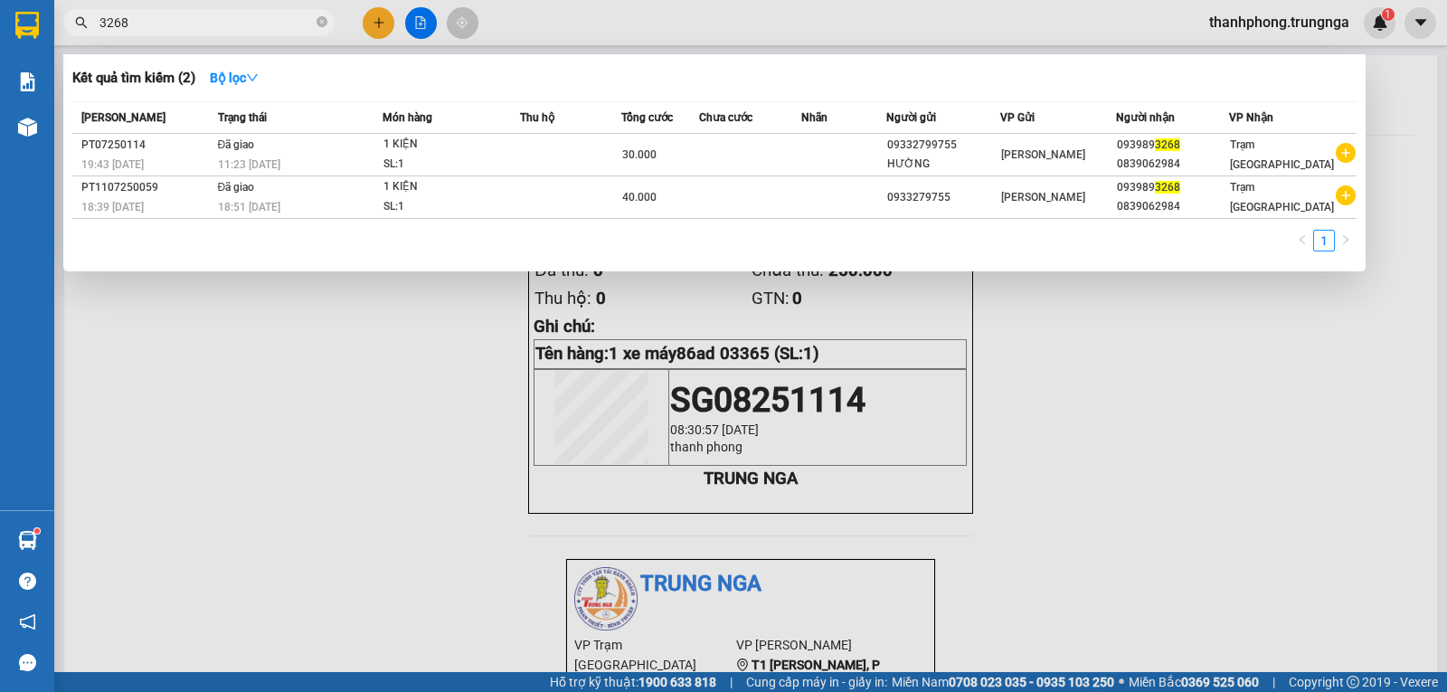
type input "3268"
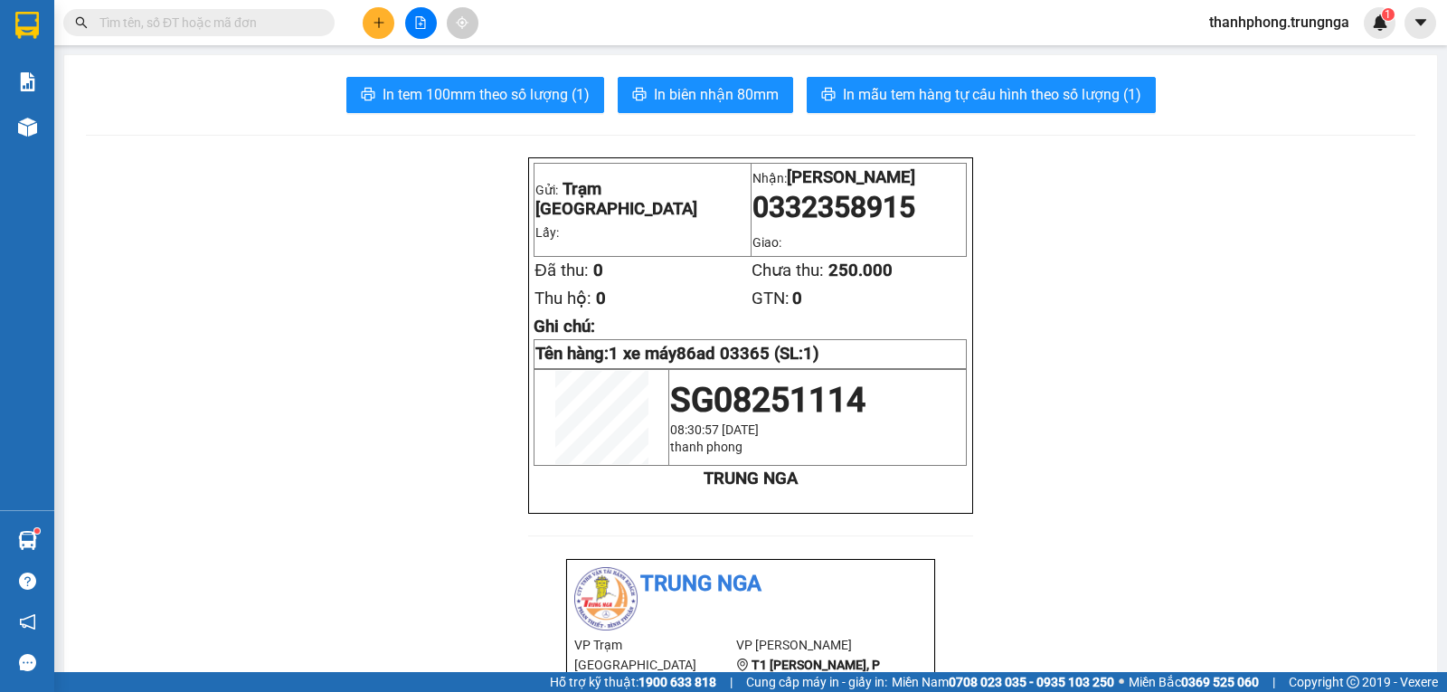
click at [379, 33] on button at bounding box center [379, 23] width 32 height 32
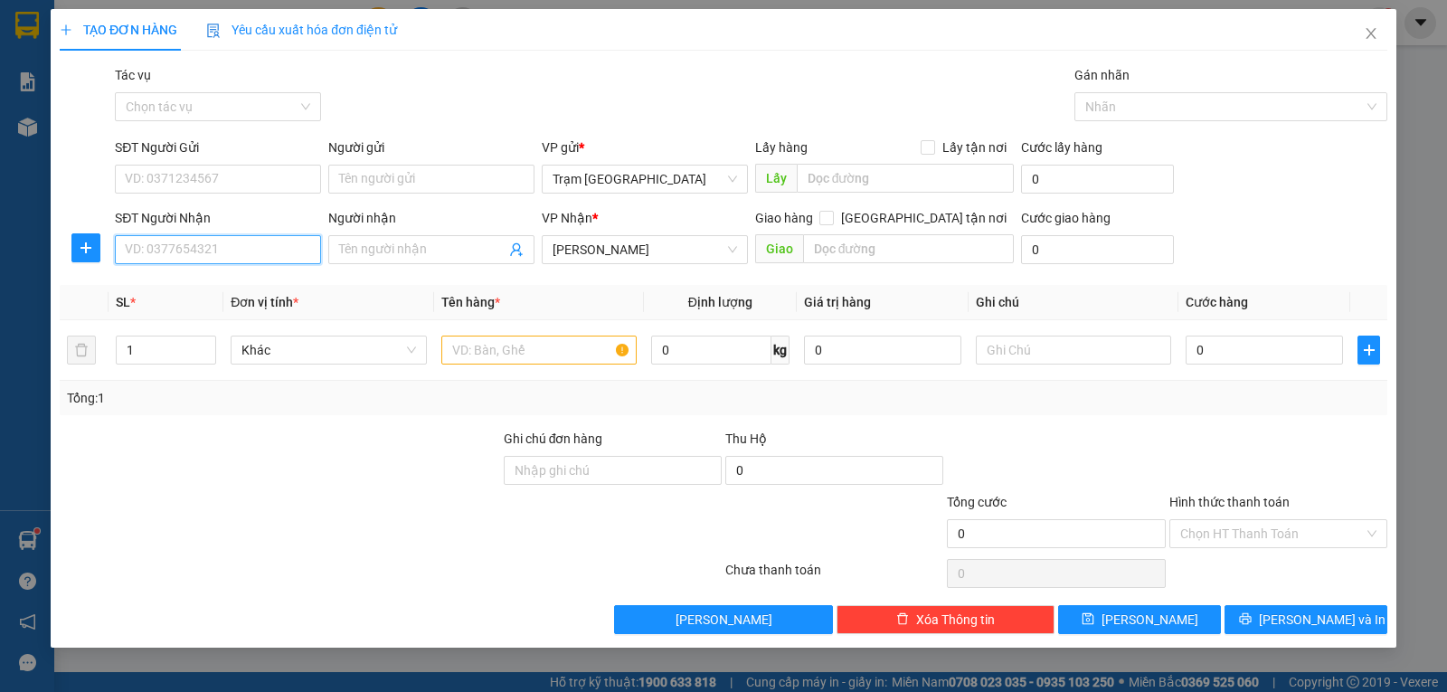
click at [248, 256] on input "SĐT Người Nhận" at bounding box center [218, 249] width 206 height 29
type input "0392411541"
click at [464, 355] on input "text" at bounding box center [538, 350] width 195 height 29
click at [243, 169] on input "SĐT Người Gửi" at bounding box center [218, 179] width 206 height 29
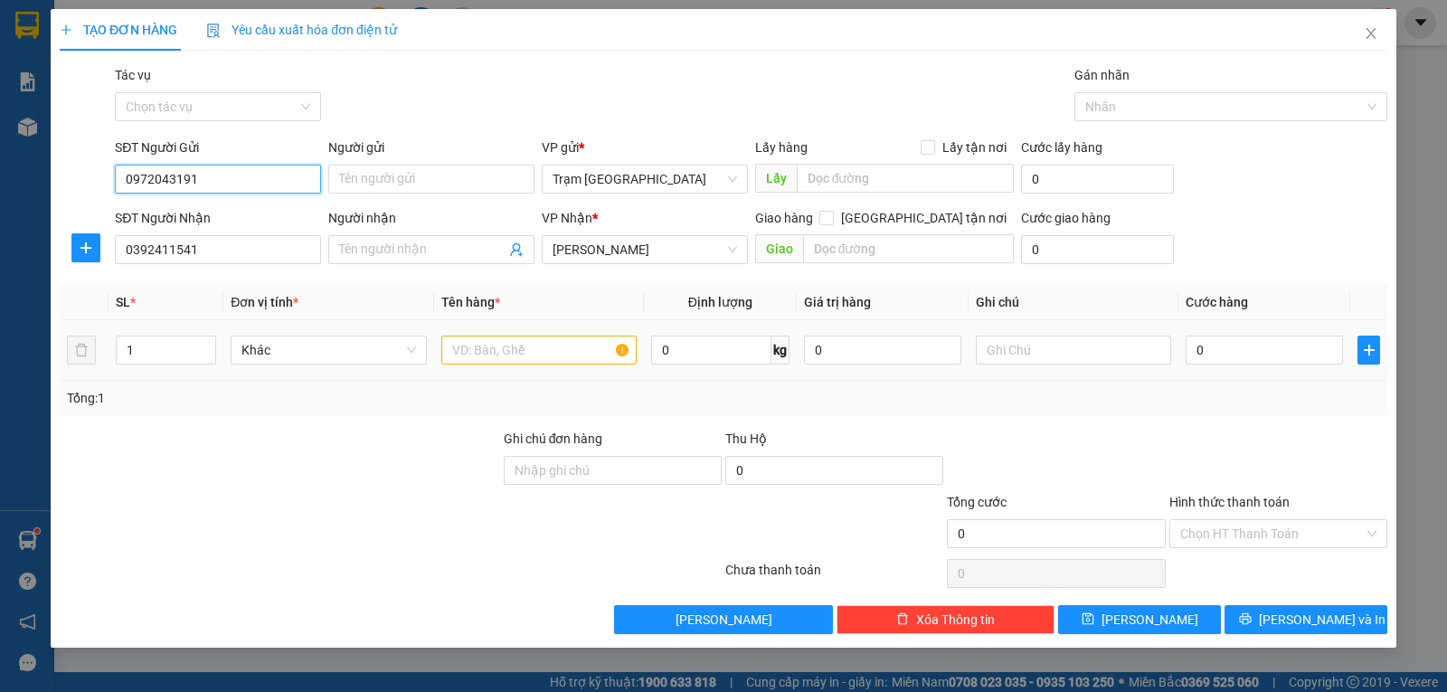
type input "0972043191"
click at [501, 348] on input "text" at bounding box center [538, 350] width 195 height 29
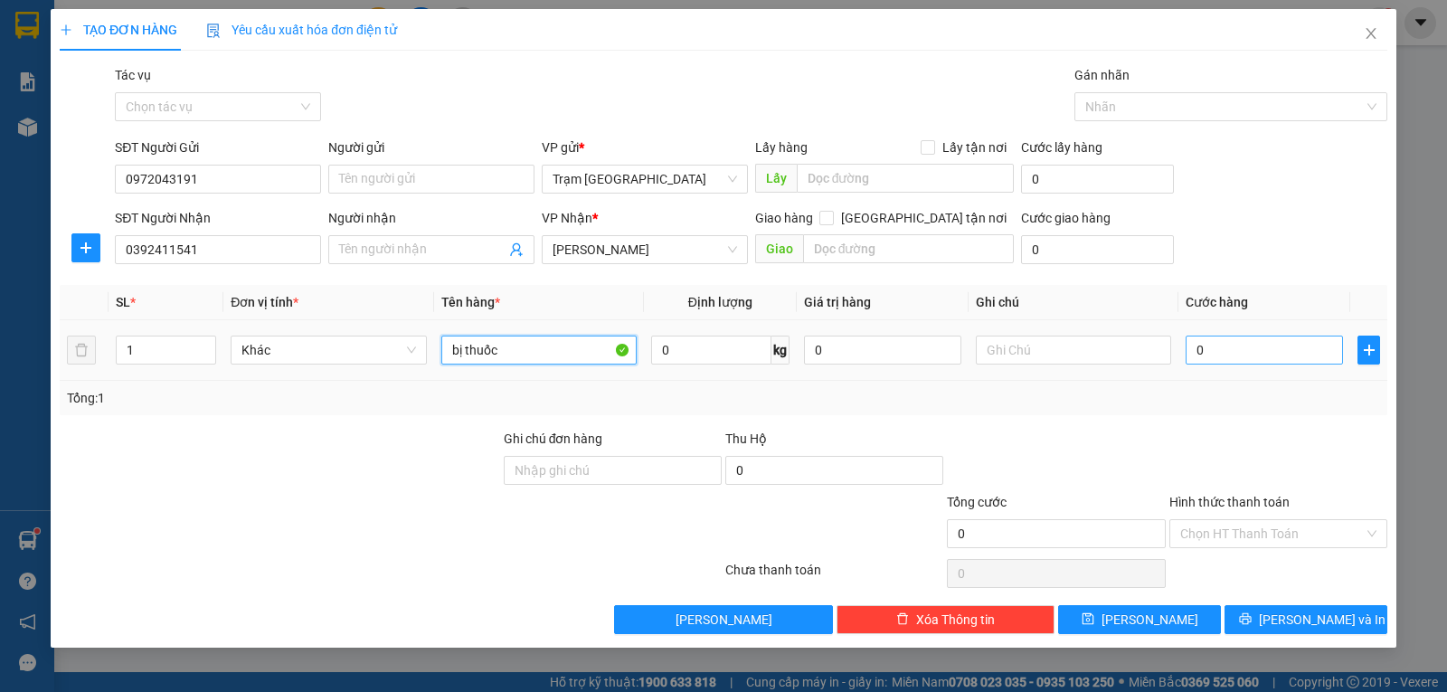
type input "bị thuốc"
click at [1208, 355] on input "0" at bounding box center [1264, 350] width 157 height 29
type input "003"
type input "3"
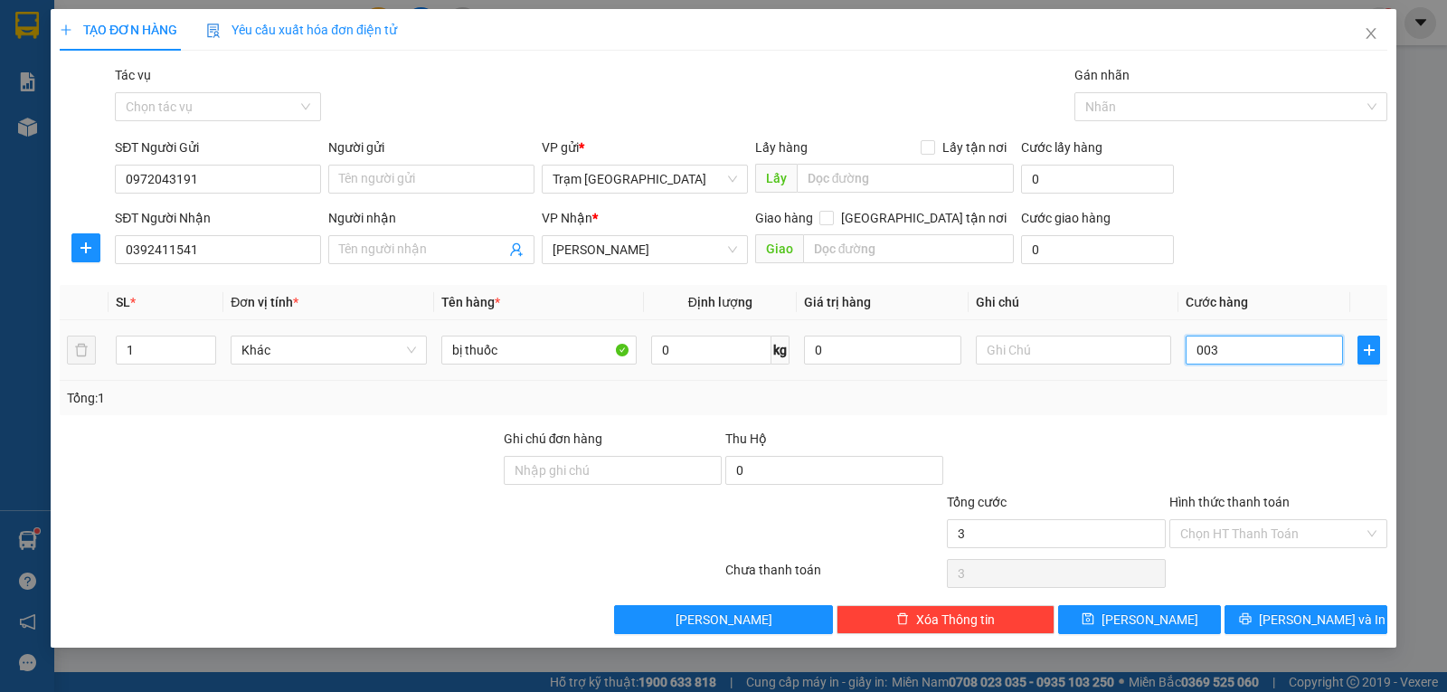
type input "0.030"
type input "30"
type input "30.000"
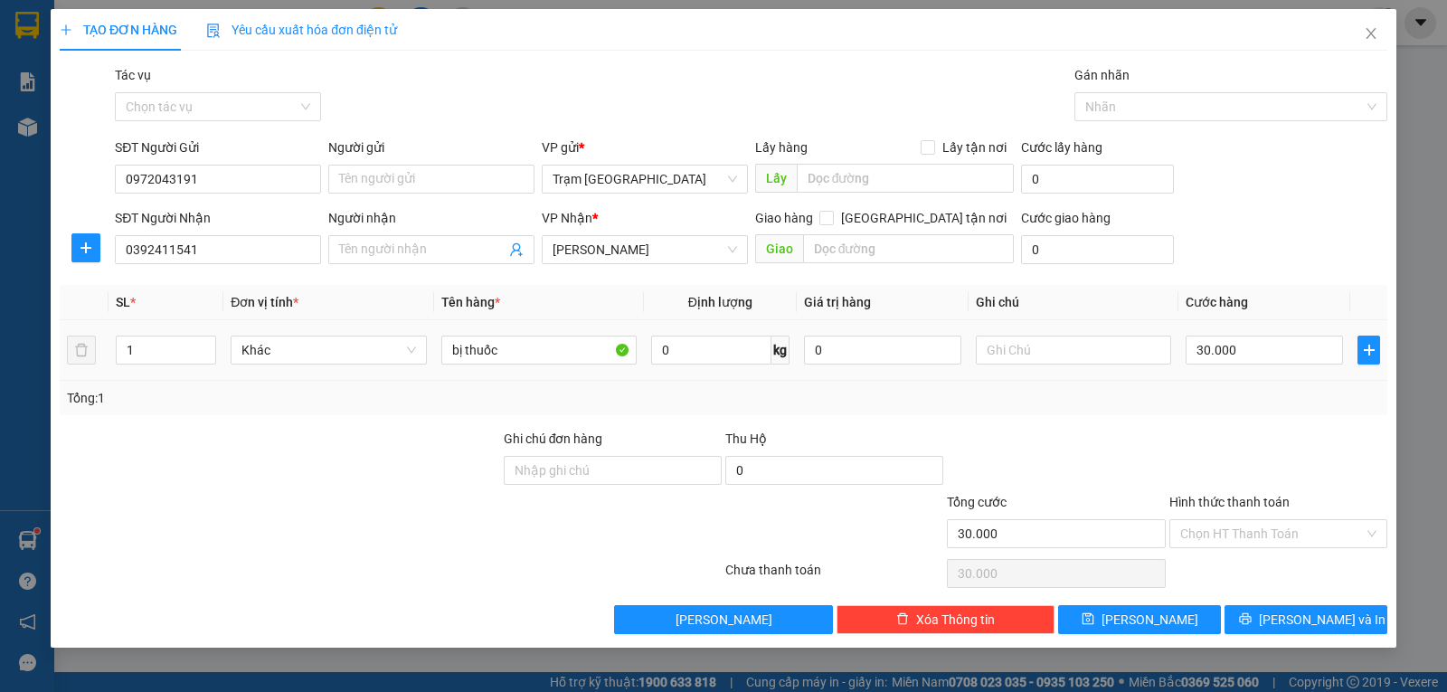
click at [1162, 381] on div "Tổng: 1" at bounding box center [724, 398] width 1328 height 34
click at [1320, 514] on div "Hình thức thanh toán" at bounding box center [1278, 505] width 218 height 27
click at [1302, 538] on input "Hình thức thanh toán" at bounding box center [1272, 533] width 184 height 27
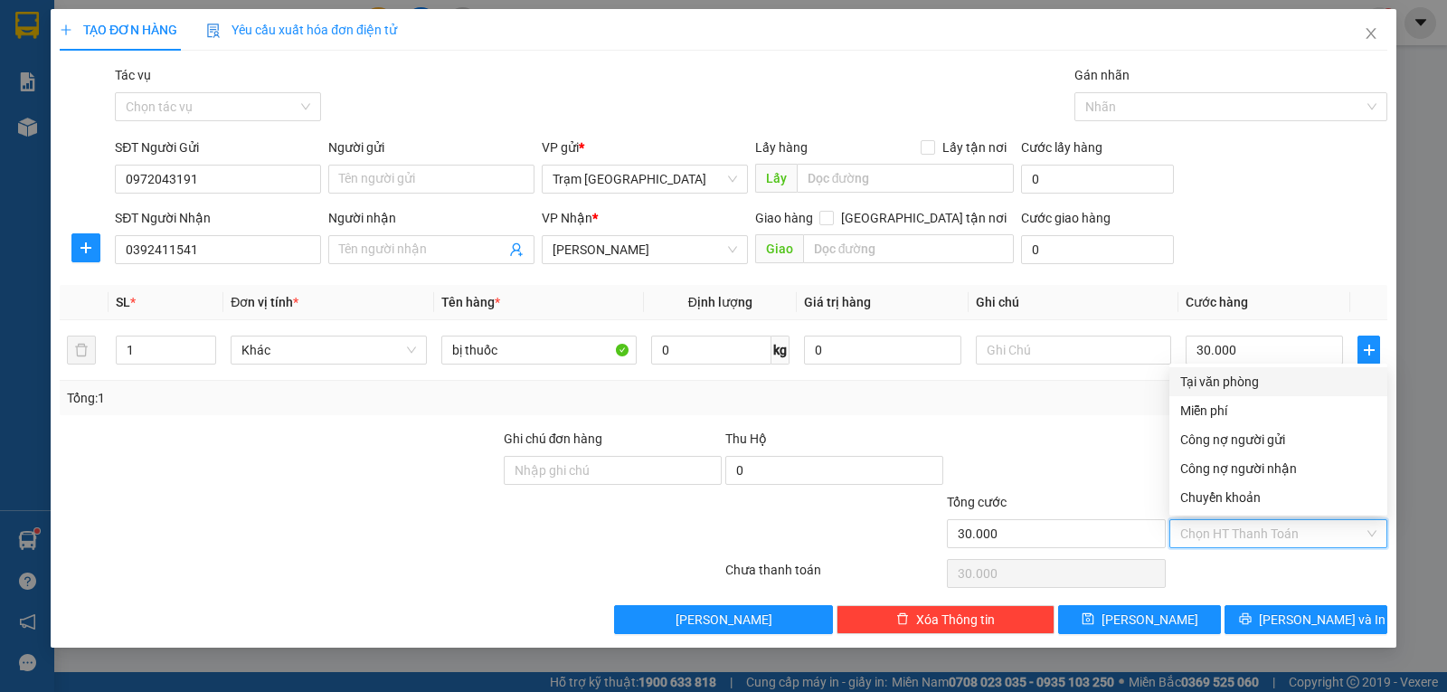
click at [1227, 388] on div "Tại văn phòng" at bounding box center [1278, 382] width 196 height 20
type input "0"
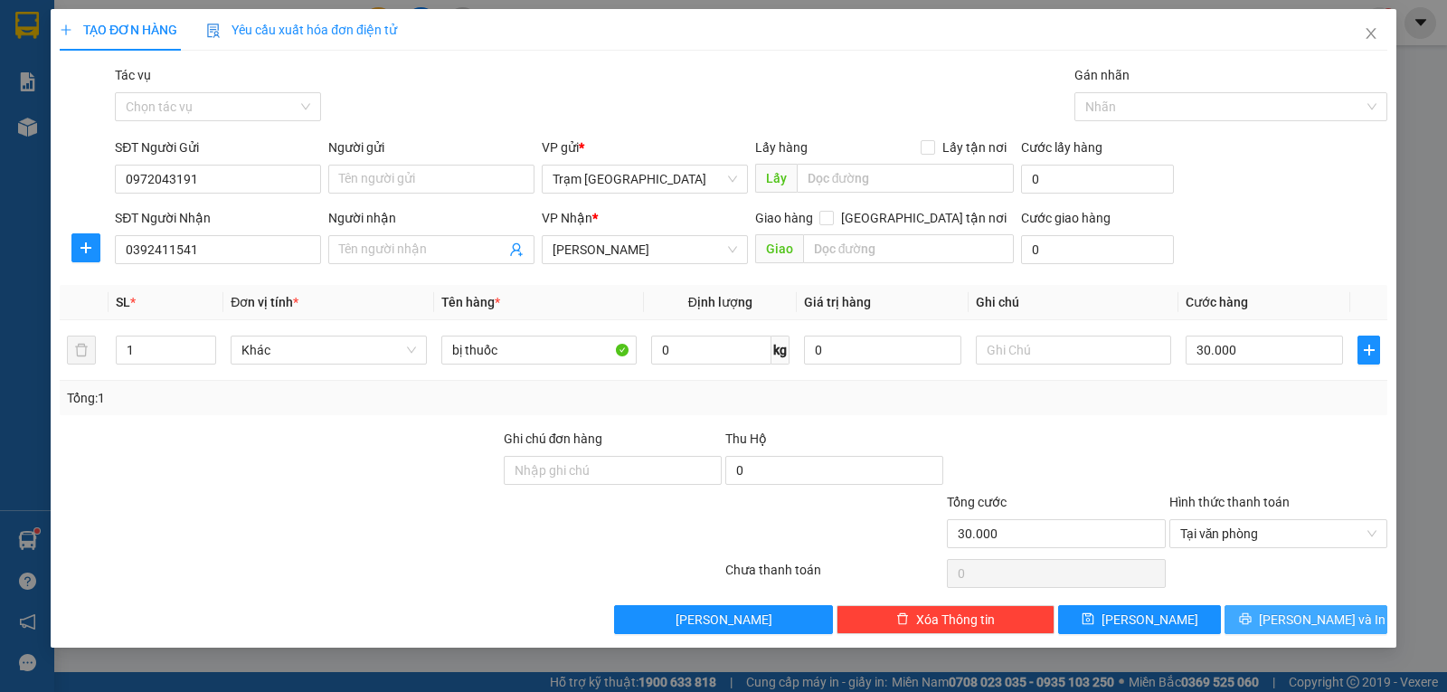
click at [1308, 612] on span "[PERSON_NAME] và In" at bounding box center [1322, 620] width 127 height 20
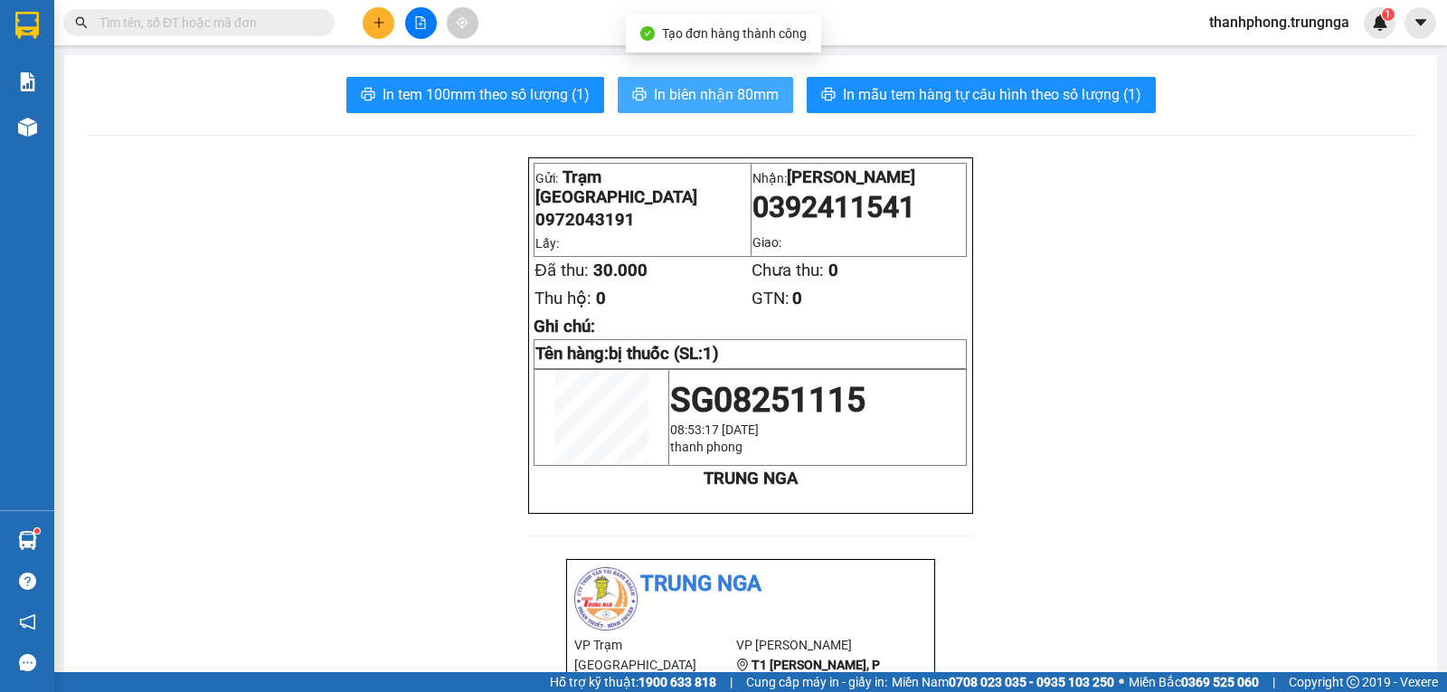
click at [706, 96] on span "In biên nhận 80mm" at bounding box center [716, 94] width 125 height 23
